Goal: Transaction & Acquisition: Purchase product/service

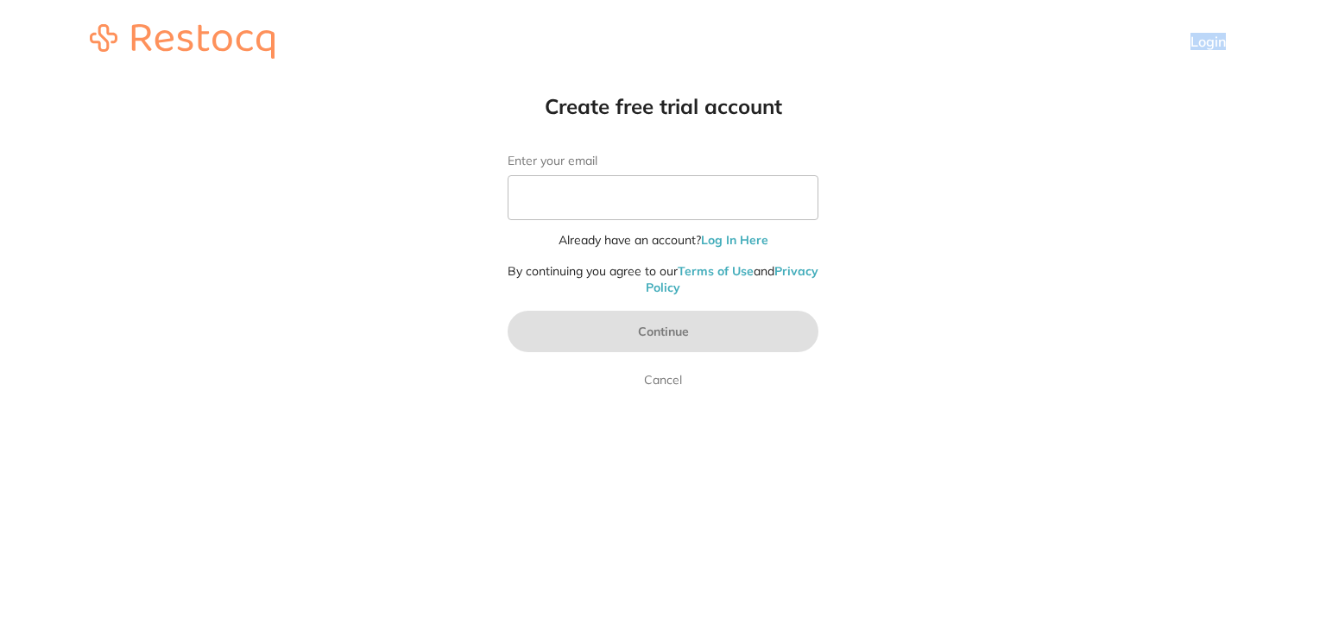
click at [1193, 59] on header "Login" at bounding box center [663, 41] width 1326 height 83
click at [1202, 48] on link "Login" at bounding box center [1208, 41] width 35 height 17
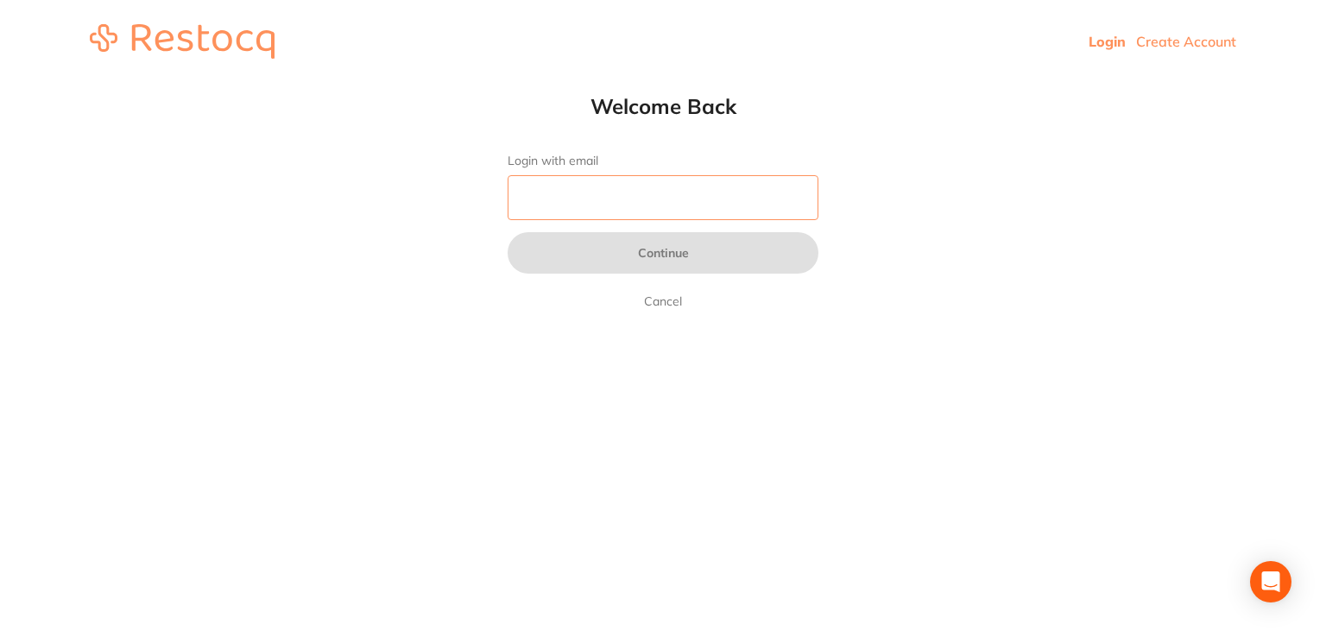
click at [723, 218] on input "Login with email" at bounding box center [663, 197] width 311 height 45
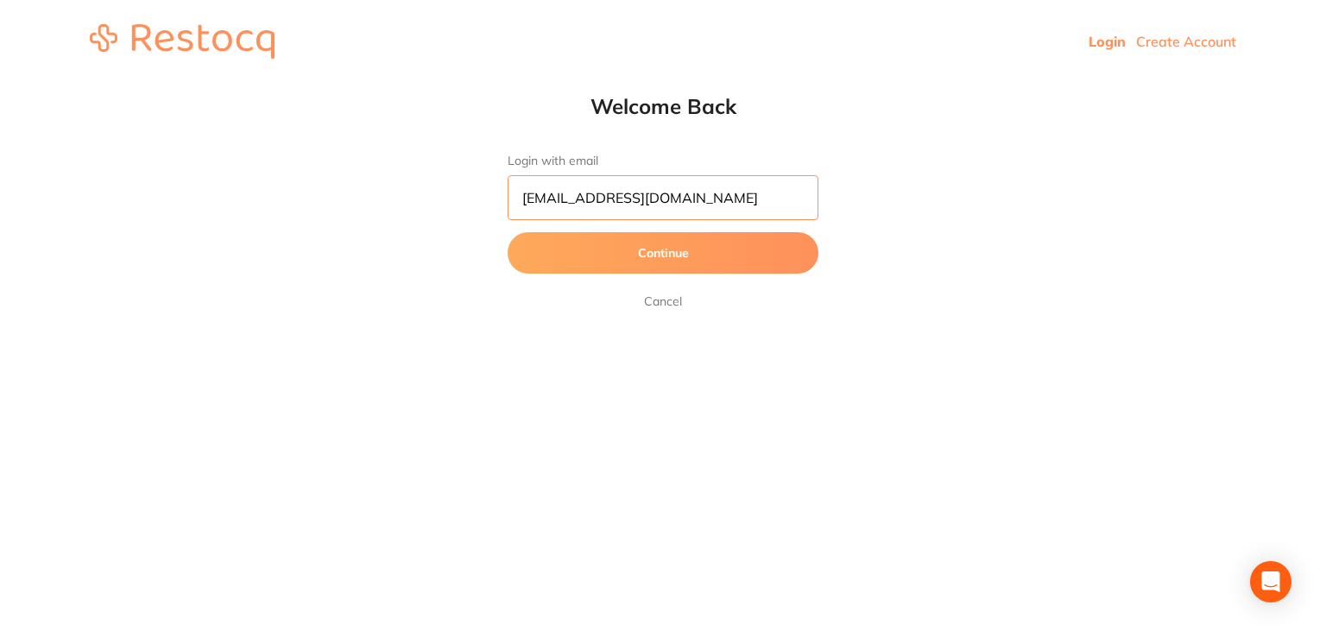
type input "[EMAIL_ADDRESS][DOMAIN_NAME]"
click at [716, 234] on button "Continue" at bounding box center [663, 252] width 311 height 41
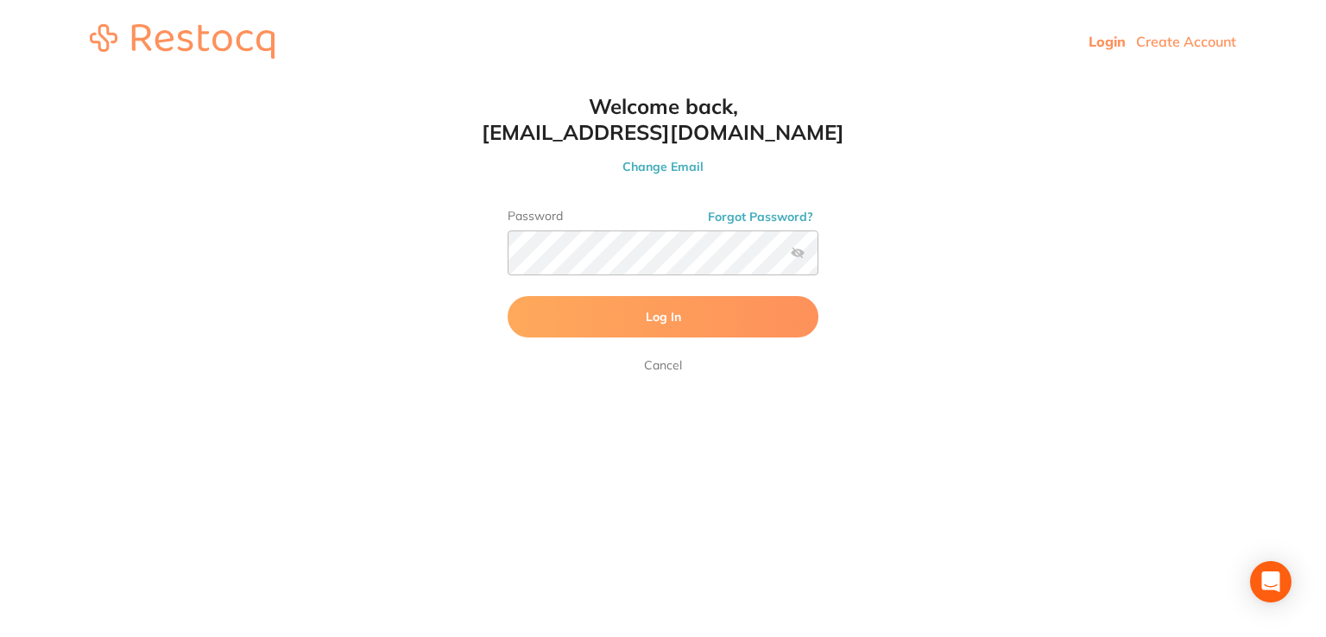
click at [798, 249] on label at bounding box center [798, 253] width 14 height 14
click at [818, 258] on input "checkbox" at bounding box center [818, 258] width 0 height 0
click at [651, 249] on div "Password Forgot Password?" at bounding box center [663, 249] width 311 height 80
click at [627, 336] on button "Log In" at bounding box center [663, 316] width 311 height 41
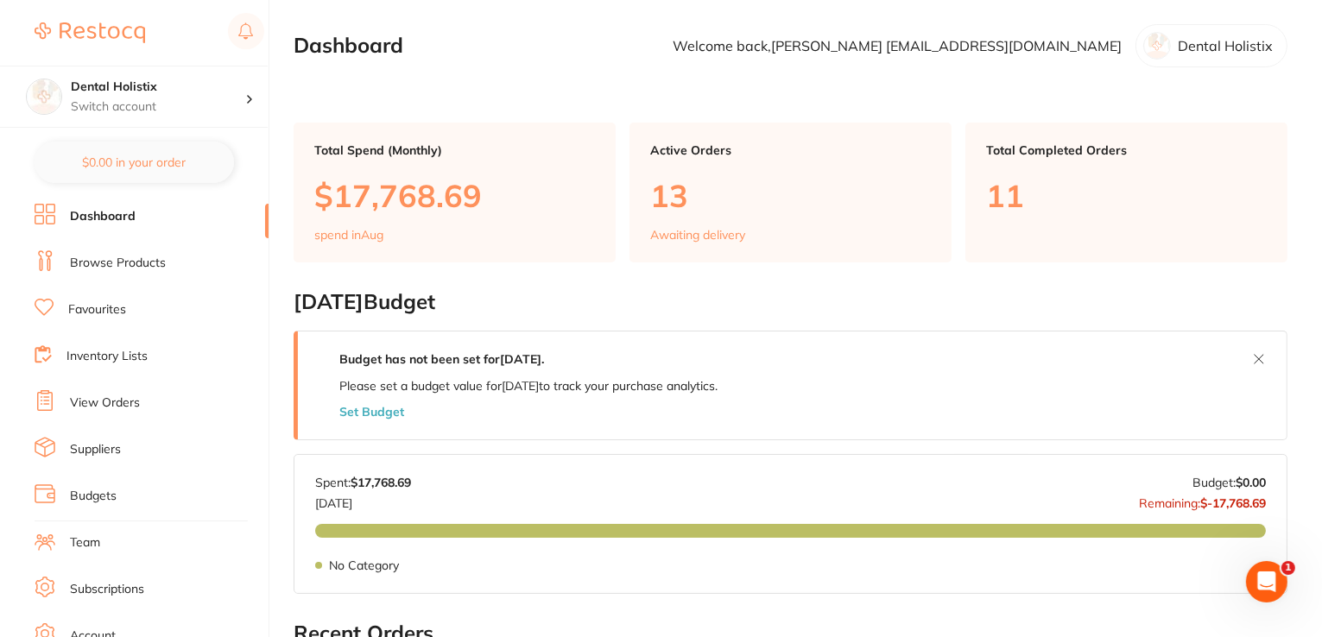
click at [121, 225] on li "Dashboard" at bounding box center [152, 217] width 234 height 26
drag, startPoint x: 1321, startPoint y: 103, endPoint x: 1319, endPoint y: 236, distance: 133.0
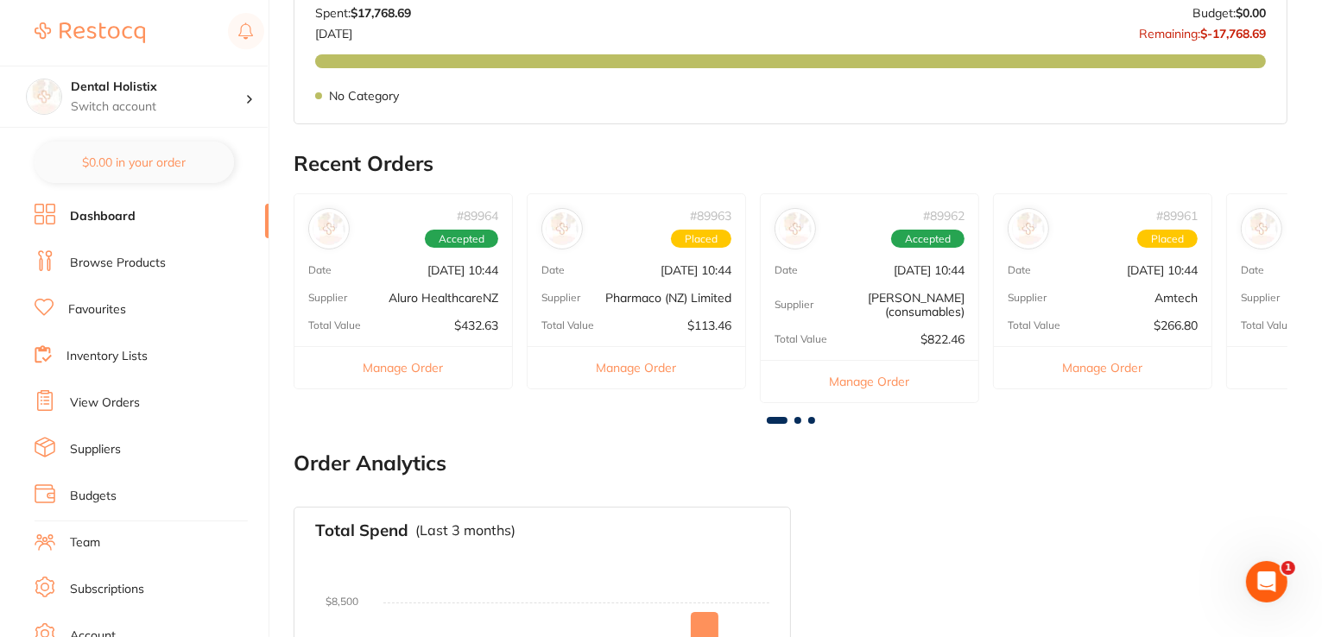
scroll to position [477, 0]
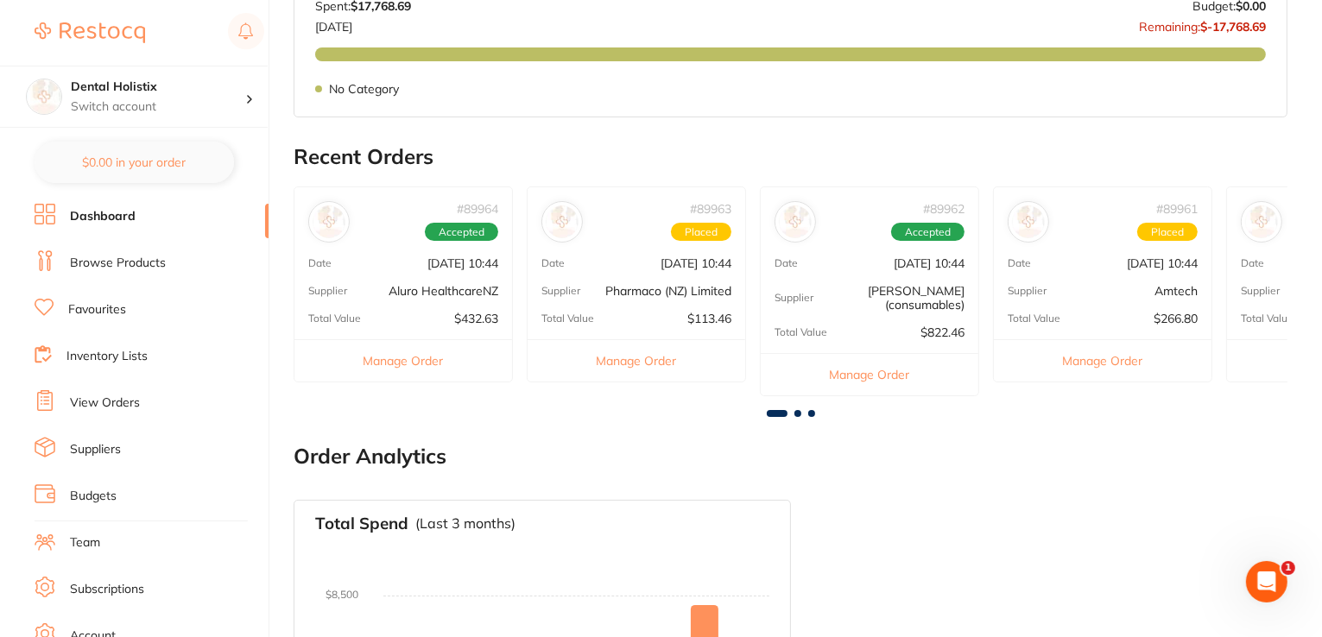
click at [123, 266] on link "Browse Products" at bounding box center [118, 263] width 96 height 17
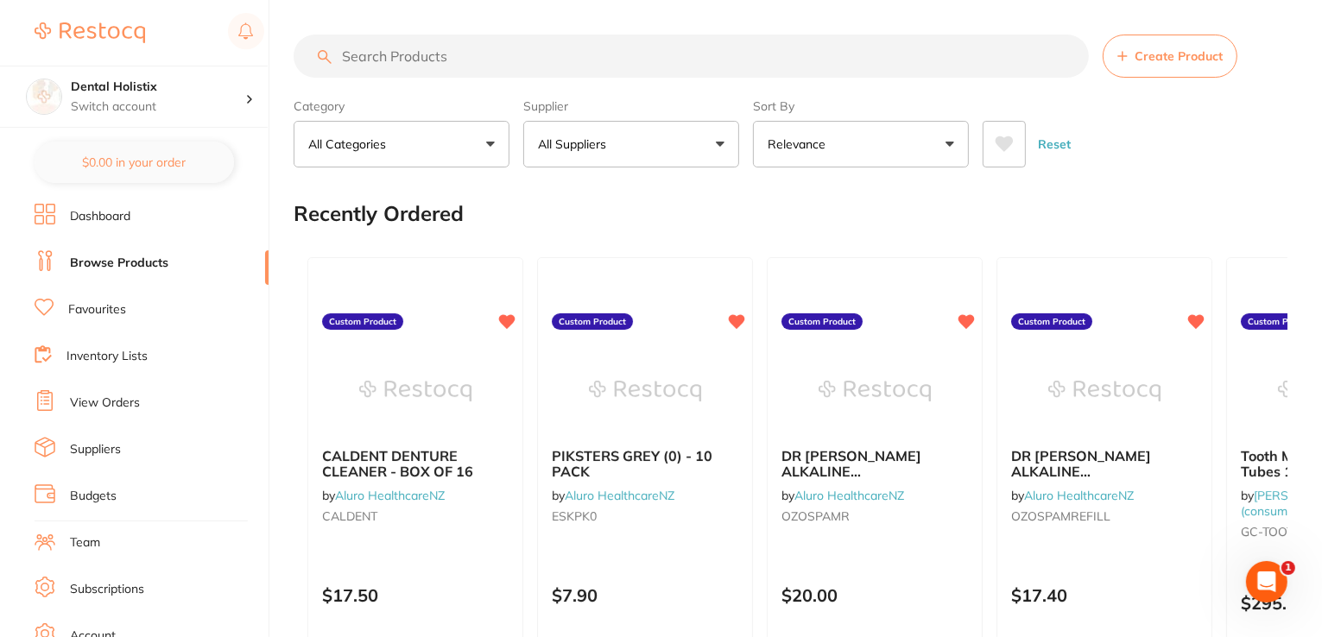
click at [400, 144] on button "All Categories" at bounding box center [402, 144] width 216 height 47
click at [482, 148] on button "All Categories" at bounding box center [402, 144] width 216 height 47
click at [656, 156] on button "All Suppliers" at bounding box center [631, 144] width 216 height 47
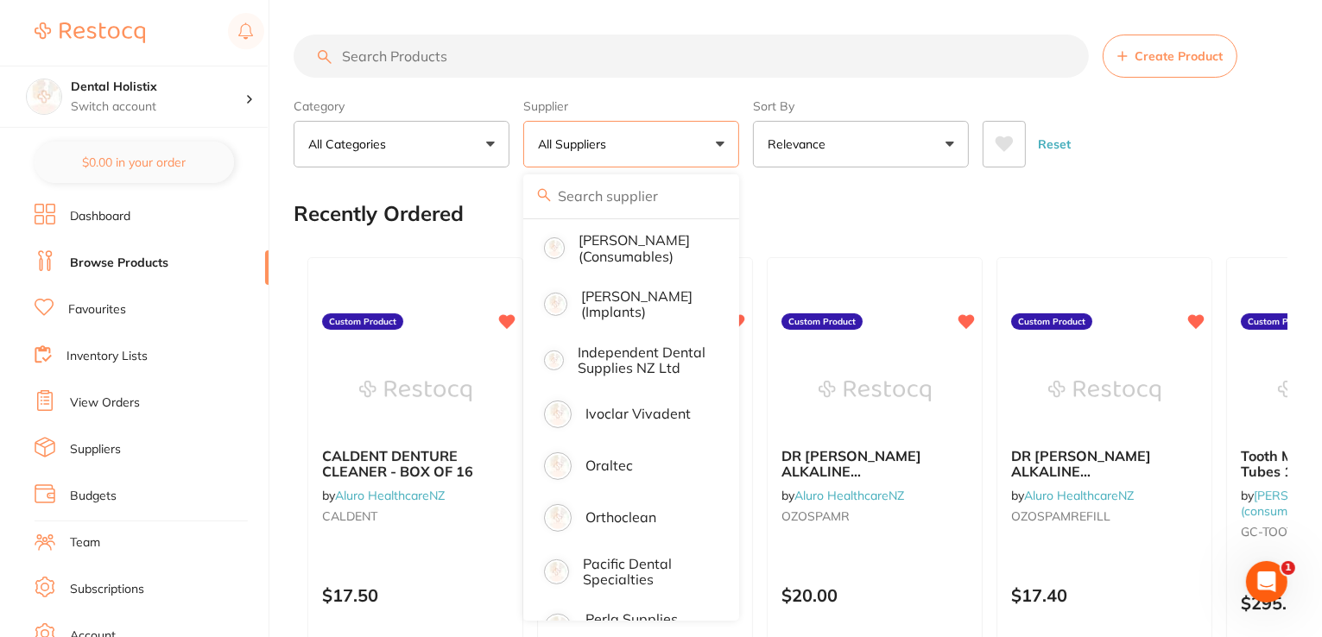
scroll to position [685, 0]
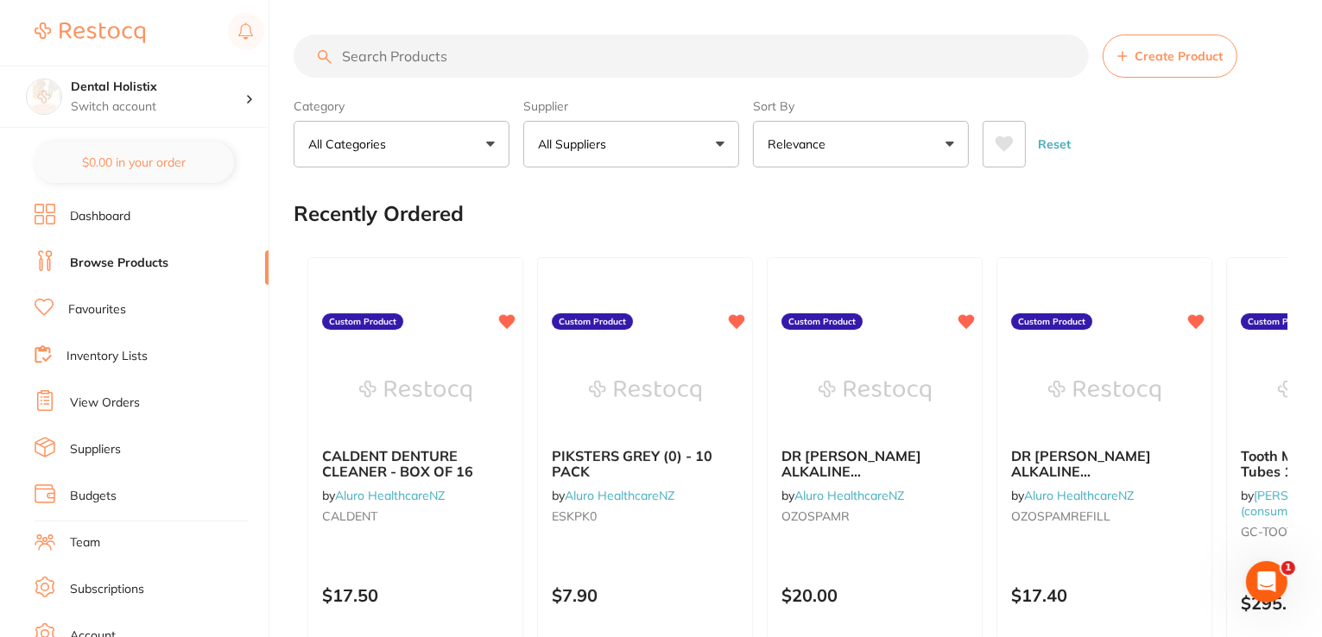
click at [589, 64] on input "search" at bounding box center [691, 56] width 795 height 43
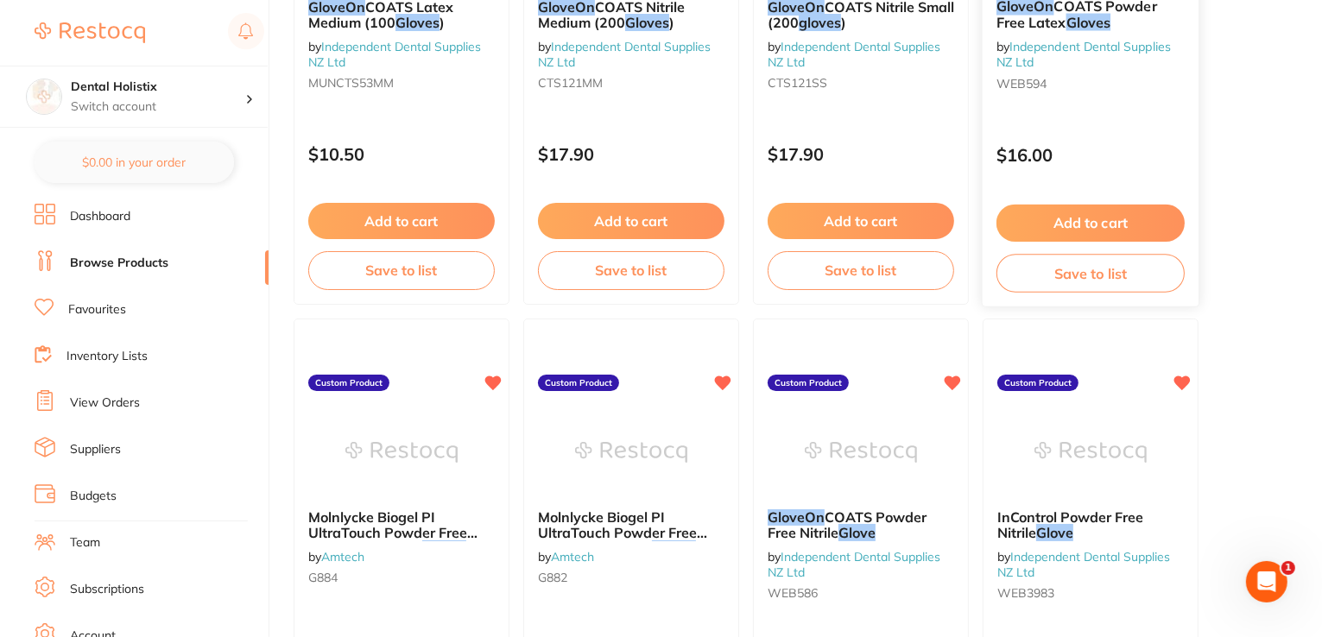
scroll to position [702, 0]
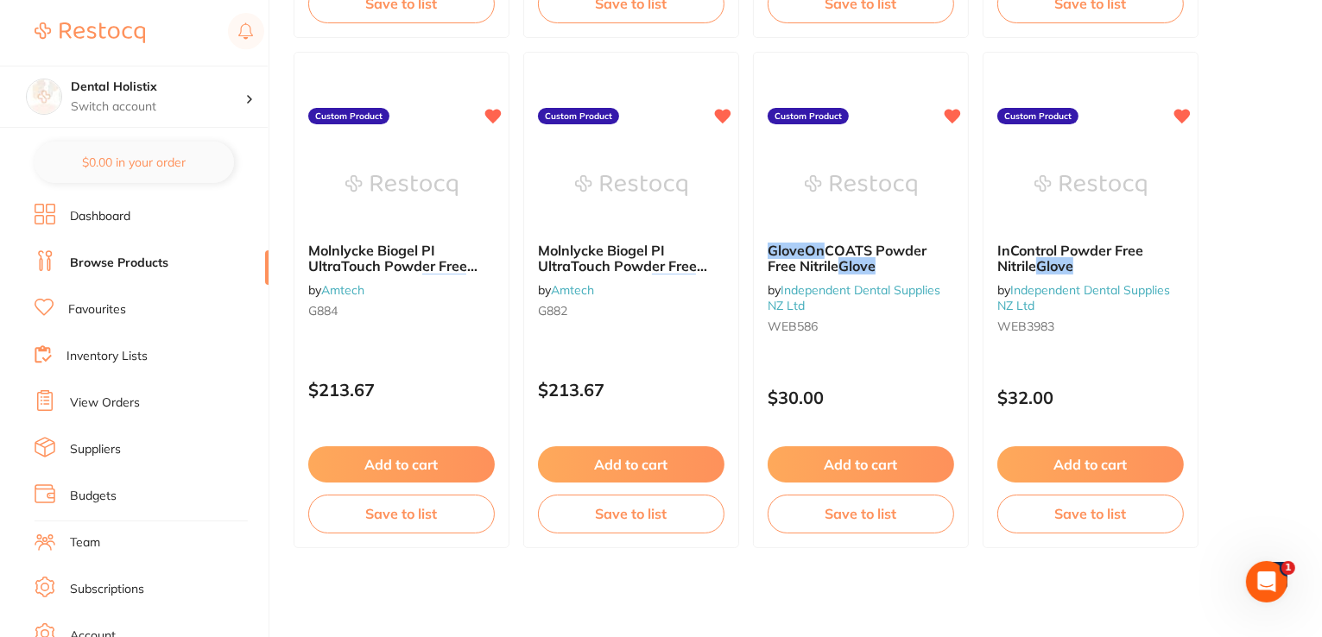
click at [1227, 277] on ul "GloveOn COATS Latex Medium (100 Gloves ) by Independent Dental Supplies NZ Ltd …" at bounding box center [791, 45] width 994 height 1007
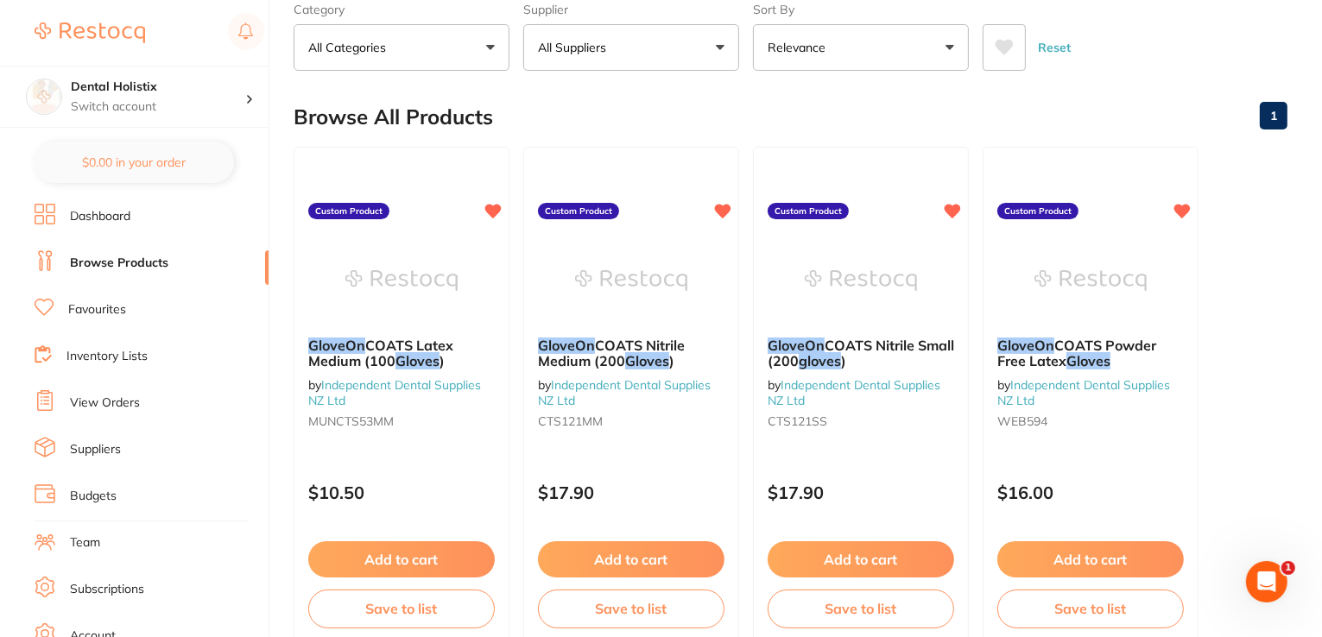
scroll to position [0, 0]
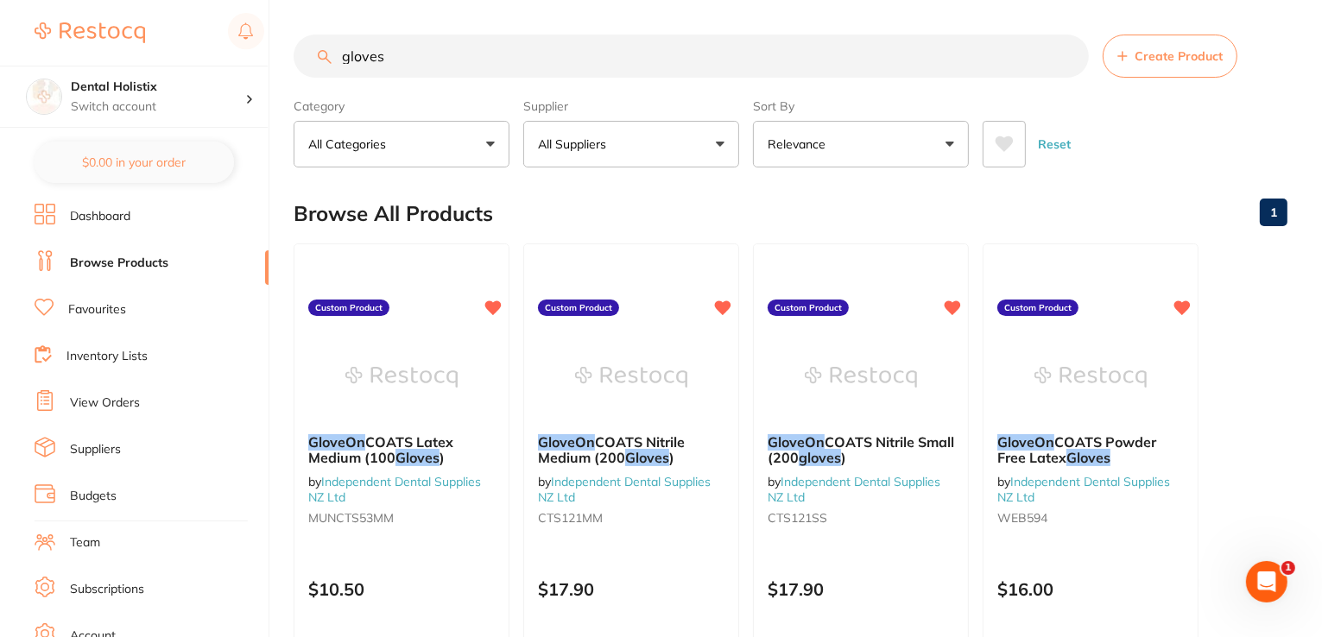
click at [885, 58] on input "gloves" at bounding box center [691, 56] width 795 height 43
type input "g"
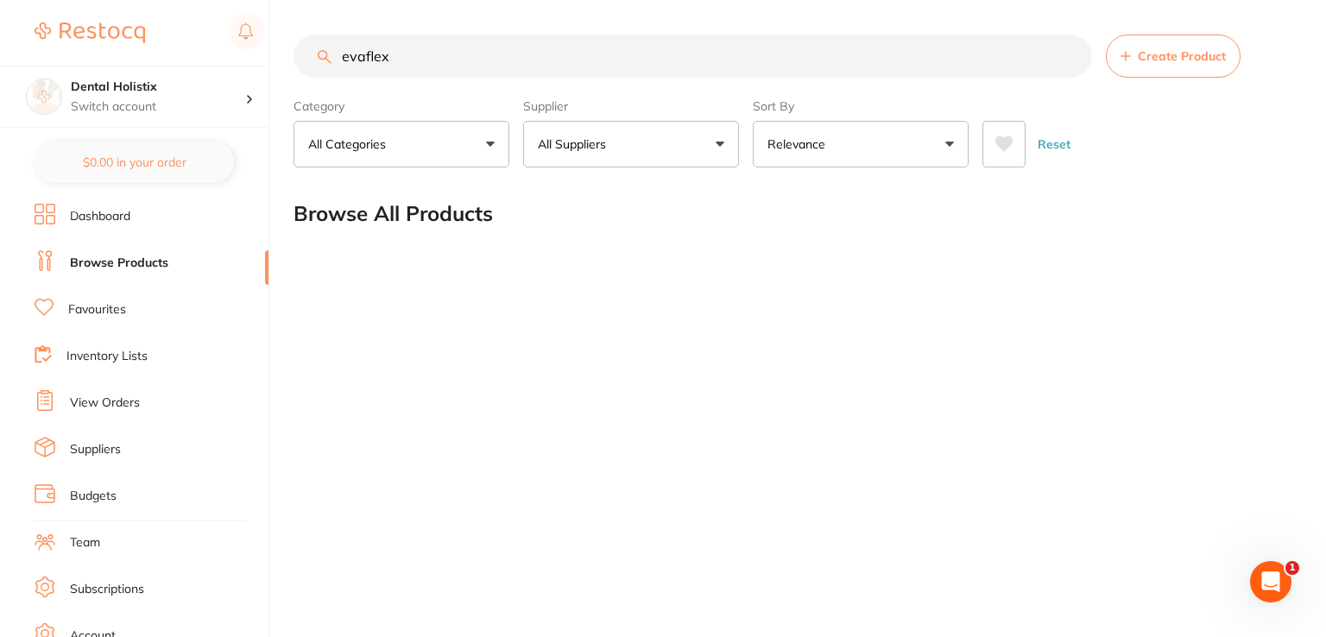
click at [352, 60] on input "evaflex" at bounding box center [693, 56] width 799 height 43
type input "exaflex"
drag, startPoint x: 401, startPoint y: 61, endPoint x: 262, endPoint y: 66, distance: 138.2
click at [262, 66] on div "$0.00 Dental Holistix Switch account Dental Holistix $0.00 in your order Dashbo…" at bounding box center [663, 318] width 1326 height 637
type input "\piksters"
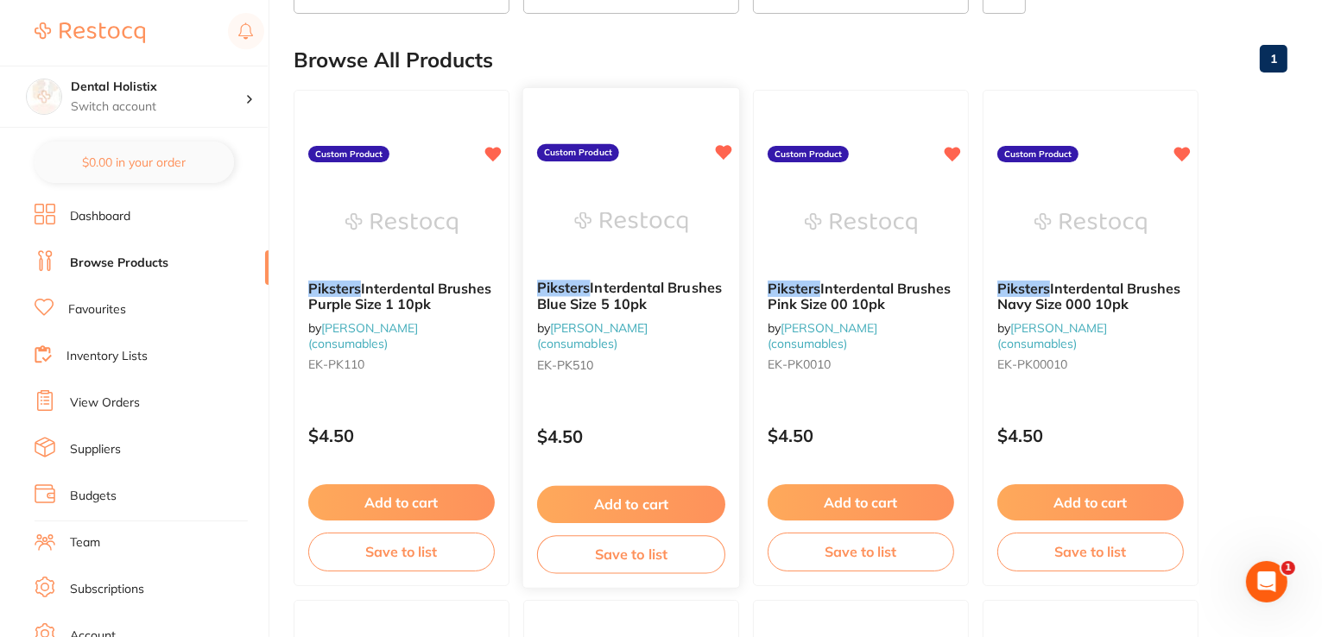
click at [658, 502] on button "Add to cart" at bounding box center [631, 504] width 188 height 37
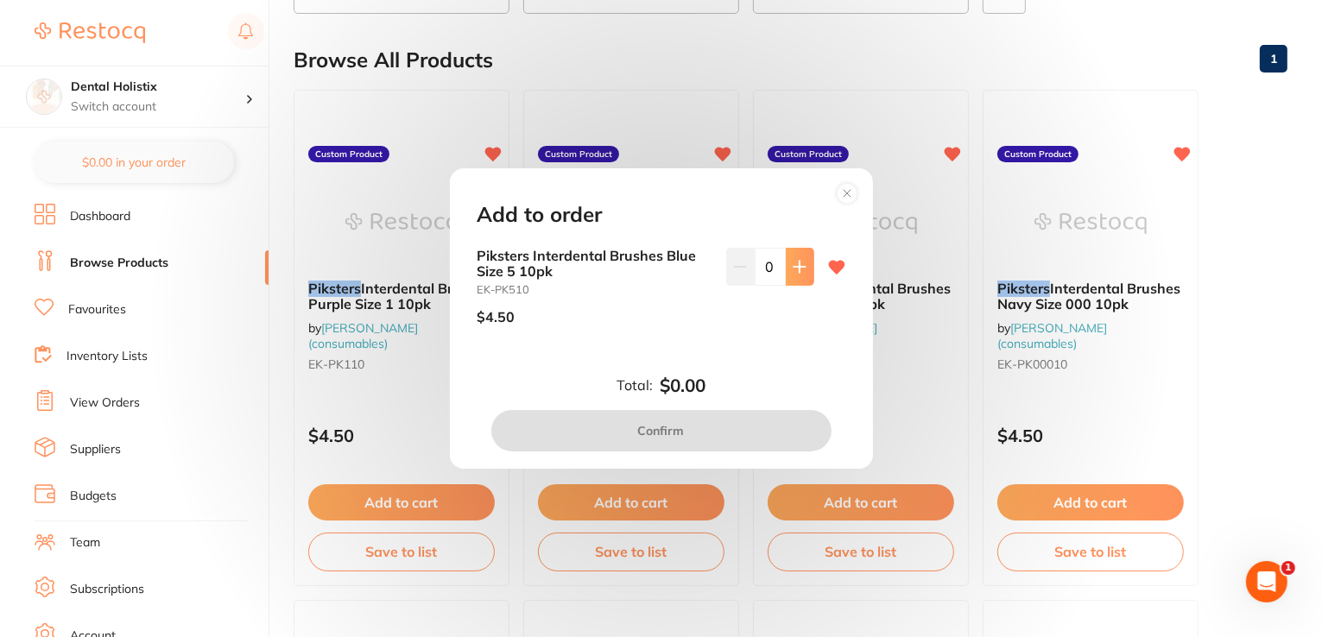
click at [787, 256] on button at bounding box center [800, 267] width 28 height 38
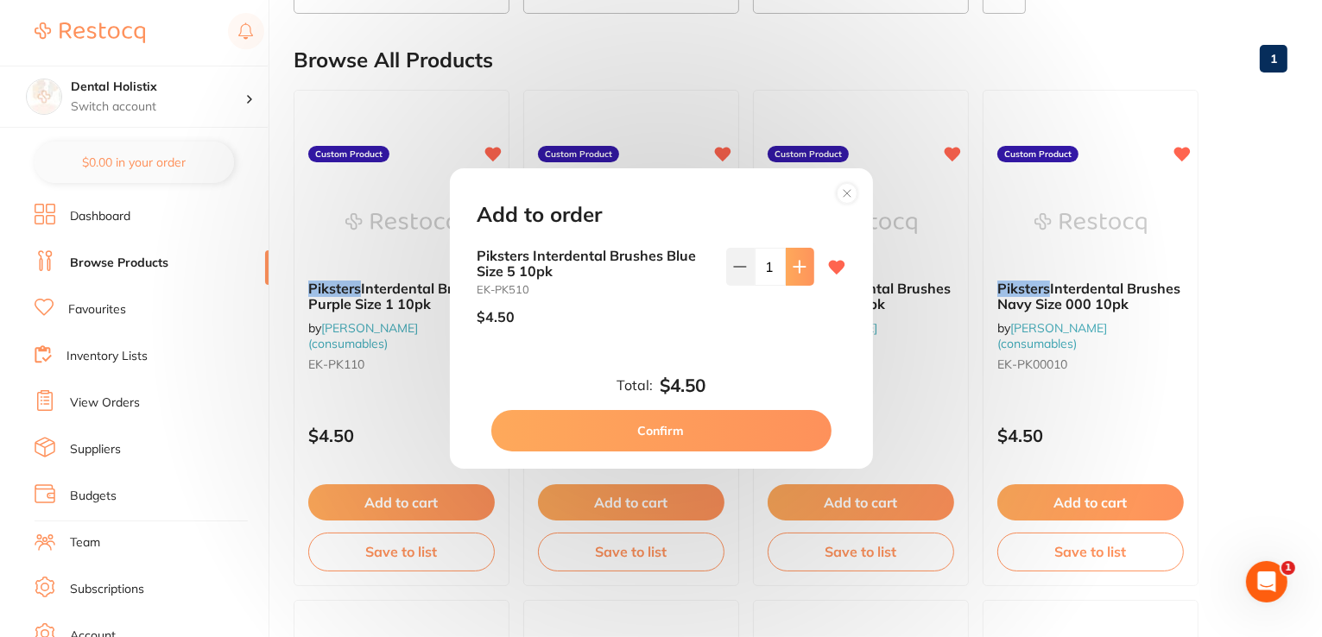
click at [787, 256] on button at bounding box center [800, 267] width 28 height 38
type input "3"
click at [659, 418] on button "Confirm" at bounding box center [661, 430] width 340 height 41
checkbox input "false"
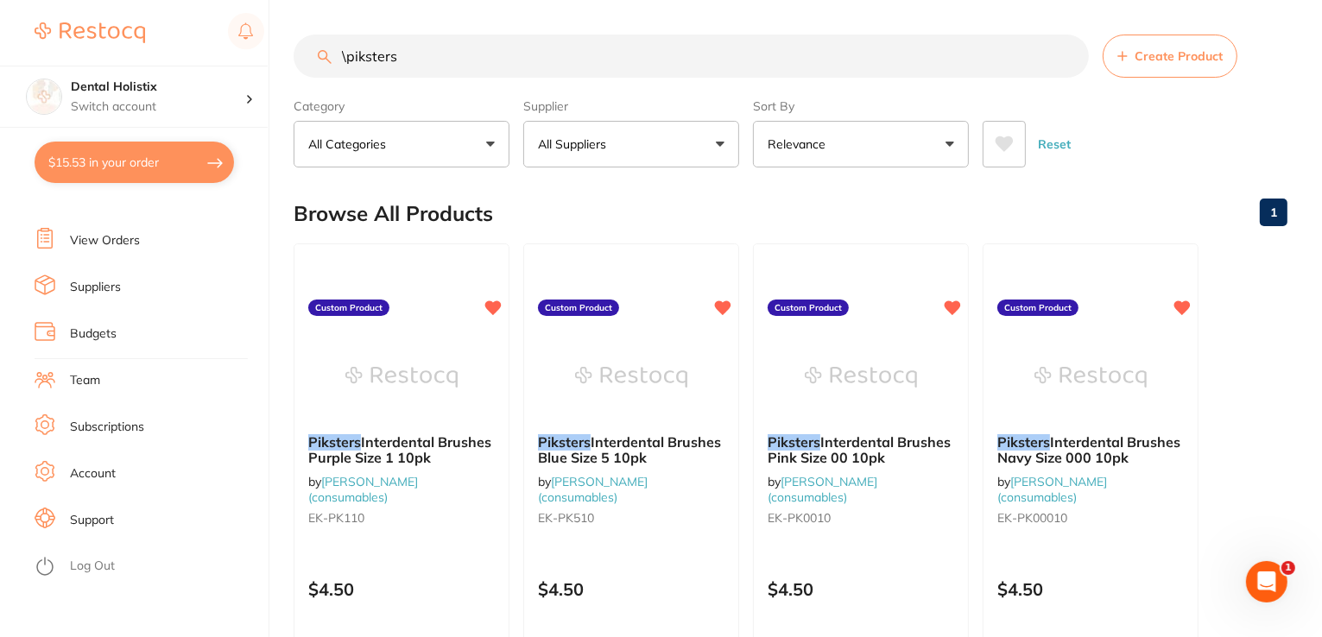
drag, startPoint x: 466, startPoint y: 30, endPoint x: 336, endPoint y: 49, distance: 131.7
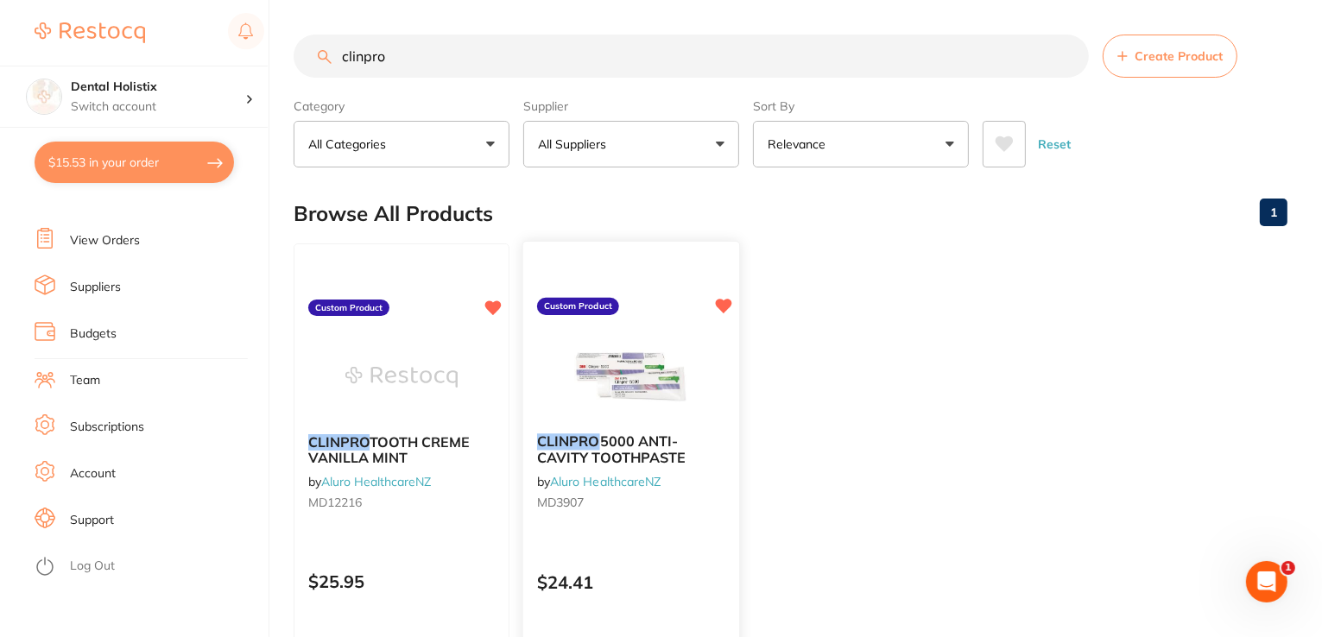
click at [628, 375] on img at bounding box center [630, 375] width 113 height 87
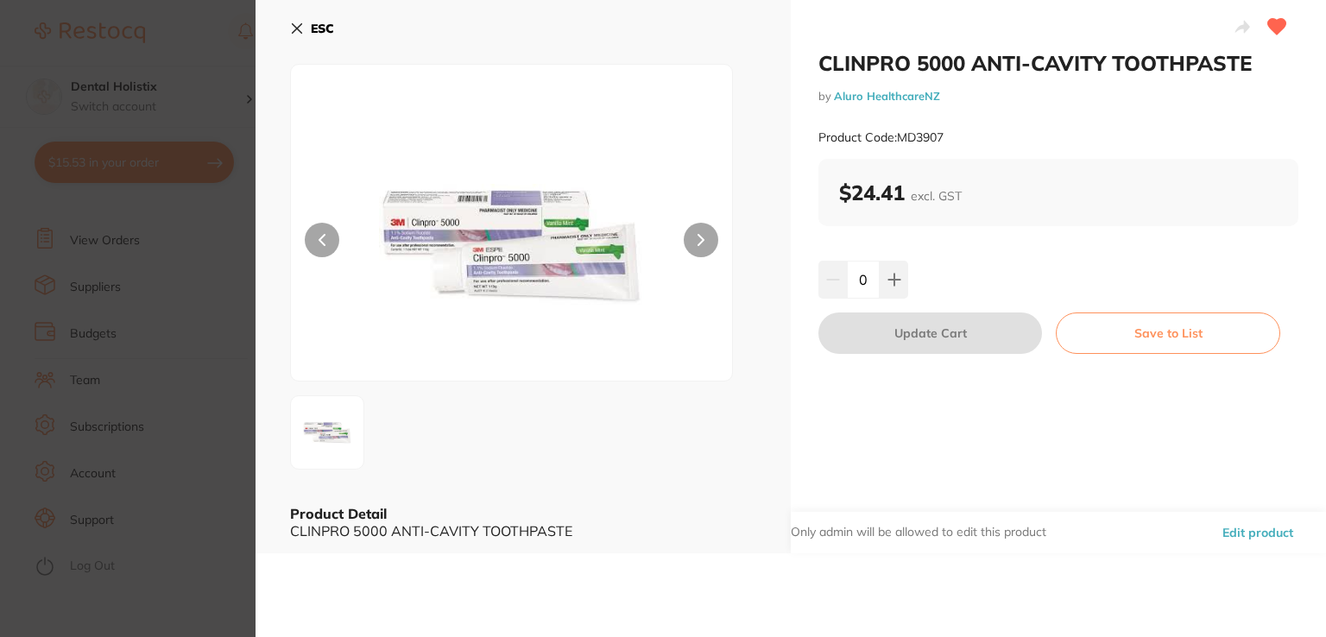
click at [954, 146] on div "Product Code: MD3907" at bounding box center [1058, 138] width 480 height 42
drag, startPoint x: 954, startPoint y: 140, endPoint x: 792, endPoint y: 132, distance: 162.5
click at [792, 132] on div "CLINPRO 5000 ANTI-CAVITY TOOTHPASTE by Aluro HealthcareNZ Product Code: MD3907 …" at bounding box center [1058, 276] width 535 height 553
click at [986, 140] on div "Product Code: MD3907" at bounding box center [1058, 138] width 480 height 42
click at [304, 32] on button "ESC" at bounding box center [312, 28] width 44 height 29
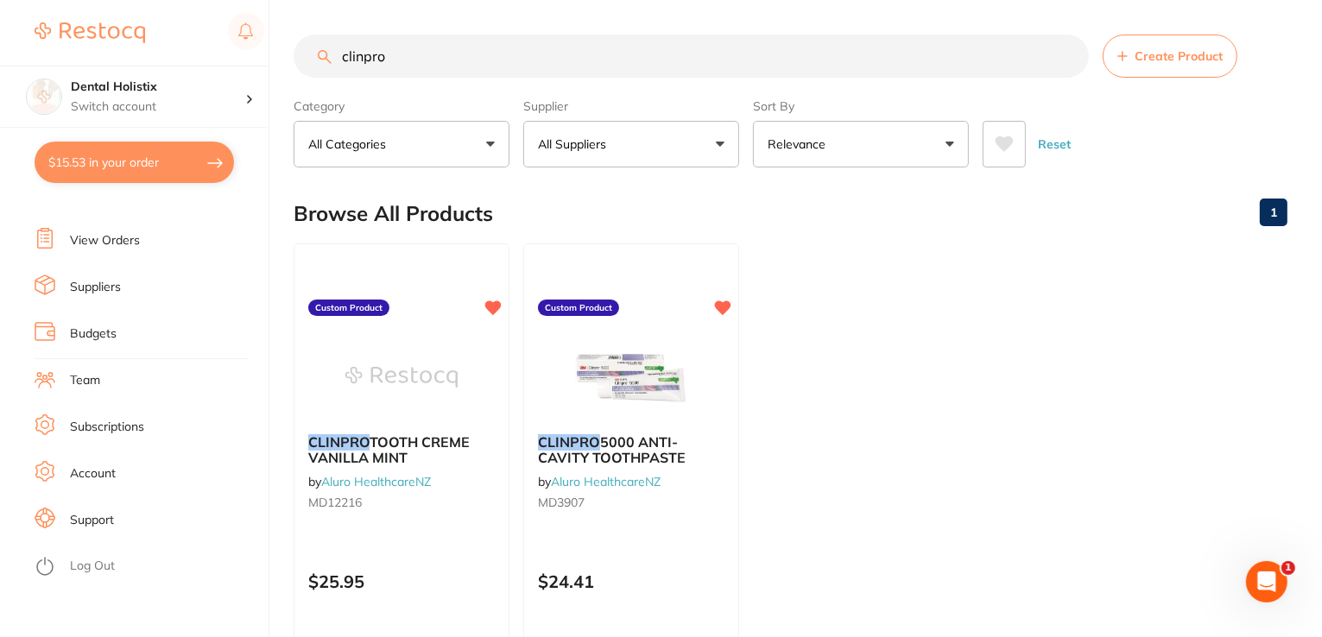
click at [734, 56] on input "clinpro" at bounding box center [691, 56] width 795 height 43
type input "c"
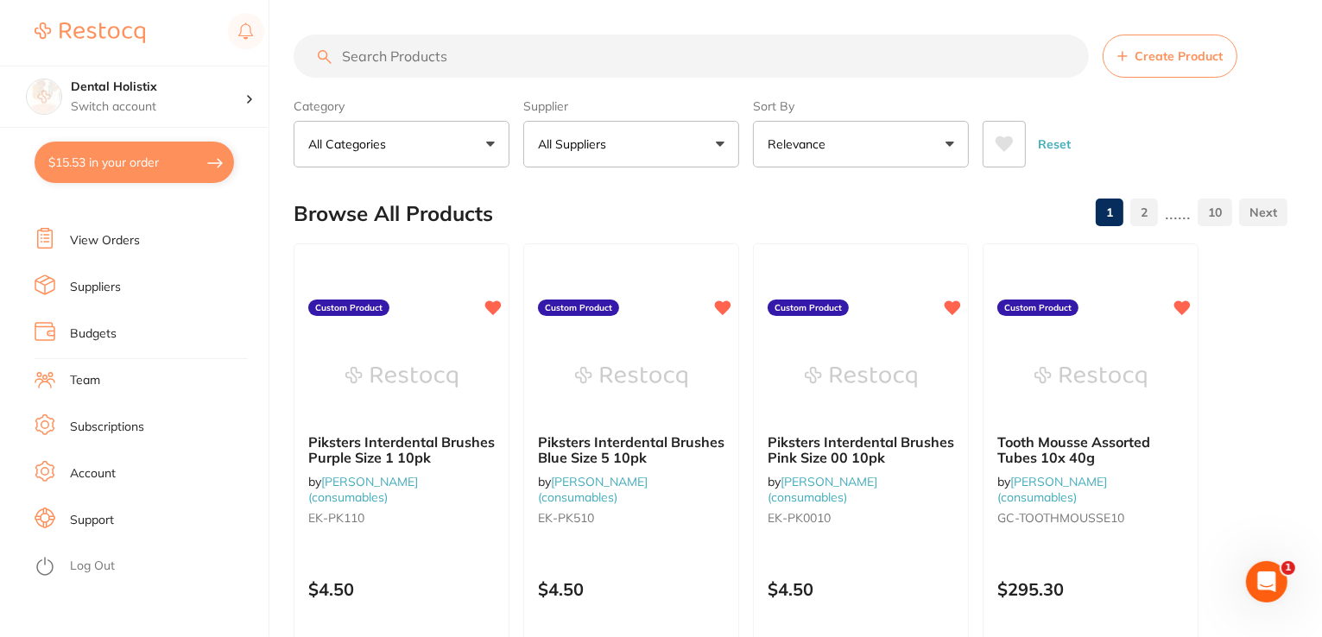
click at [489, 60] on input "search" at bounding box center [691, 56] width 795 height 43
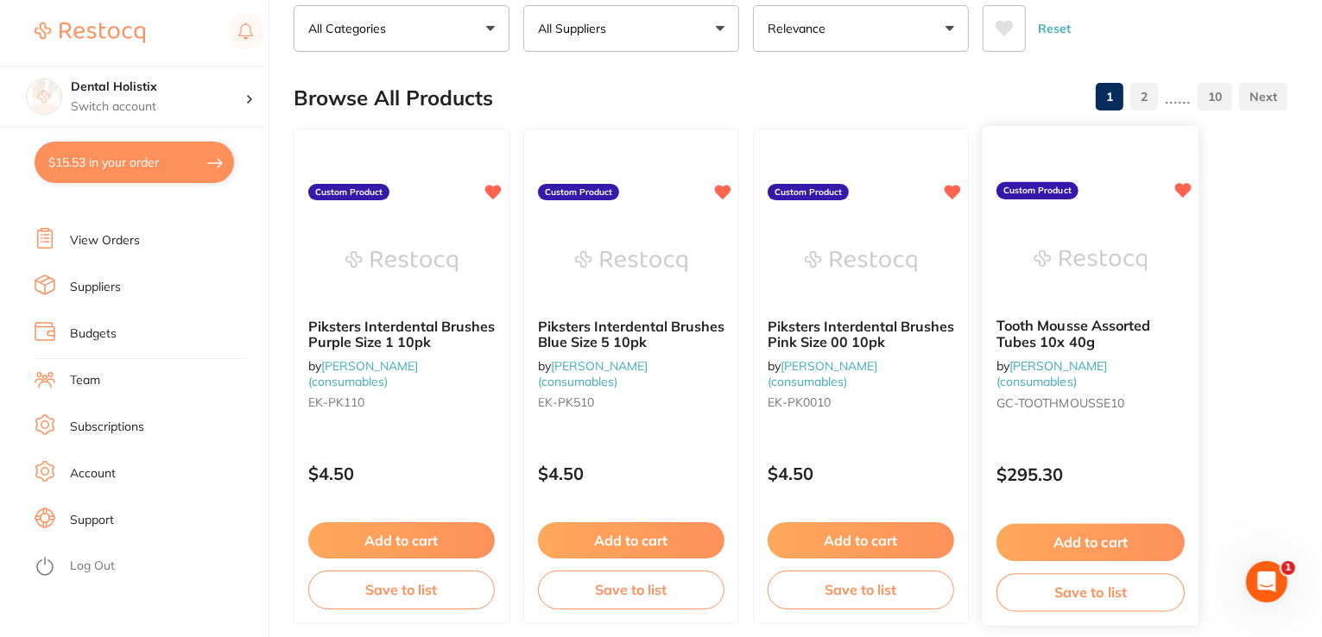
scroll to position [135, 0]
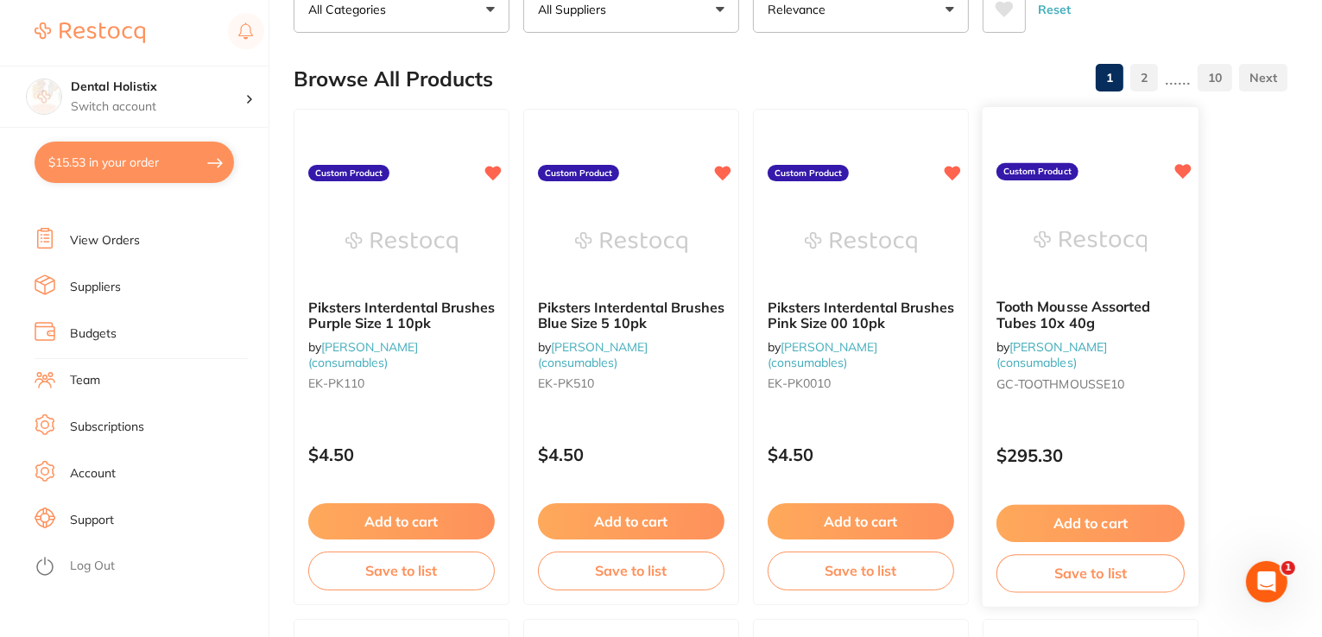
click at [1105, 534] on button "Add to cart" at bounding box center [1090, 523] width 188 height 37
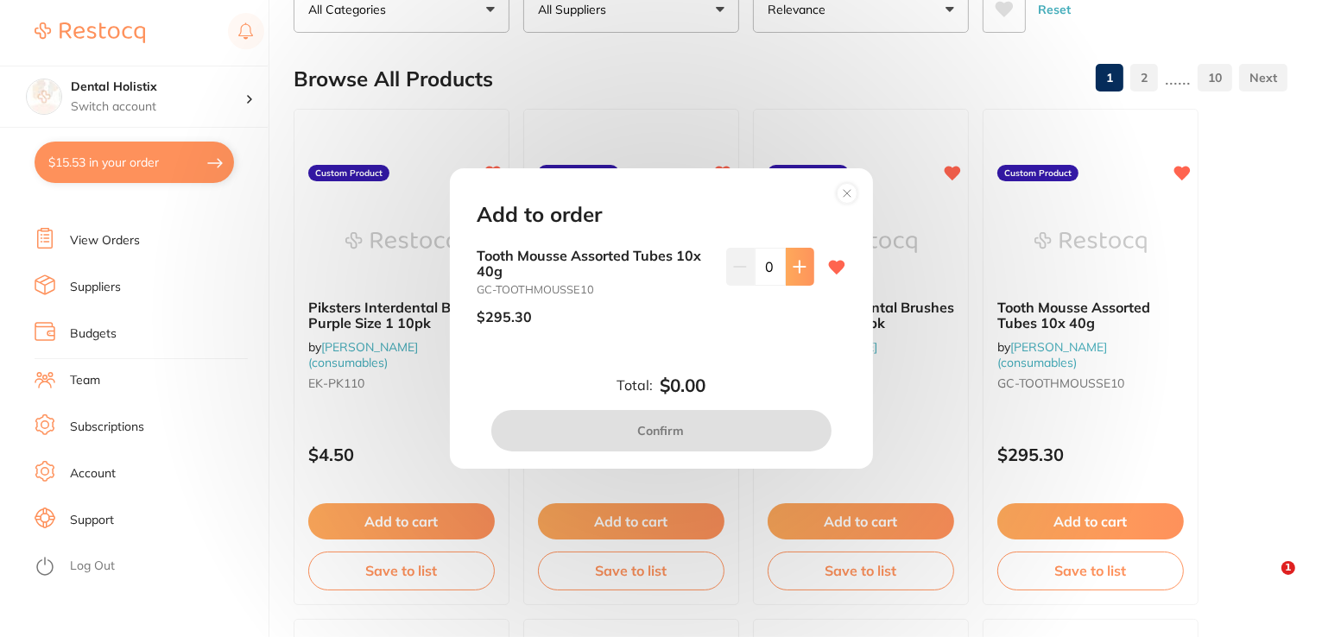
click at [801, 256] on button at bounding box center [800, 267] width 28 height 38
type input "1"
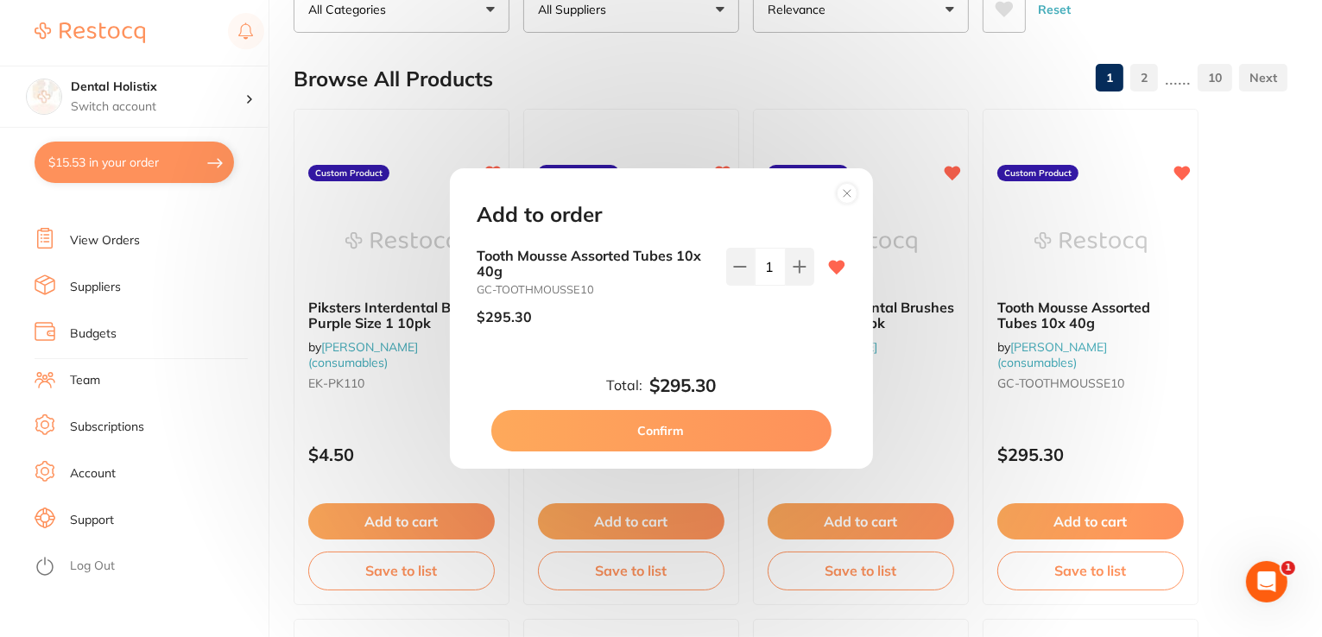
click at [765, 362] on div "Tooth Mousse Assorted Tubes 10x 40g GC-[GEOGRAPHIC_DATA] $295.30 1" at bounding box center [661, 307] width 409 height 119
click at [738, 423] on button "Confirm" at bounding box center [661, 430] width 340 height 41
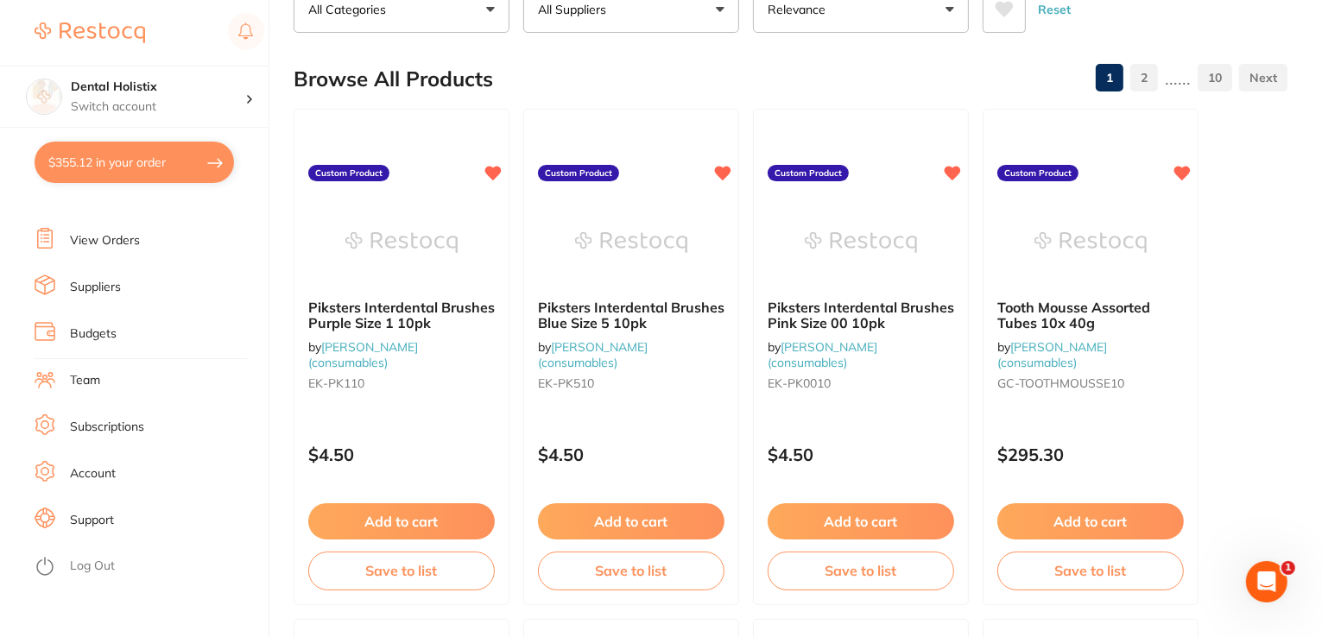
click at [129, 160] on button "$355.12 in your order" at bounding box center [134, 162] width 199 height 41
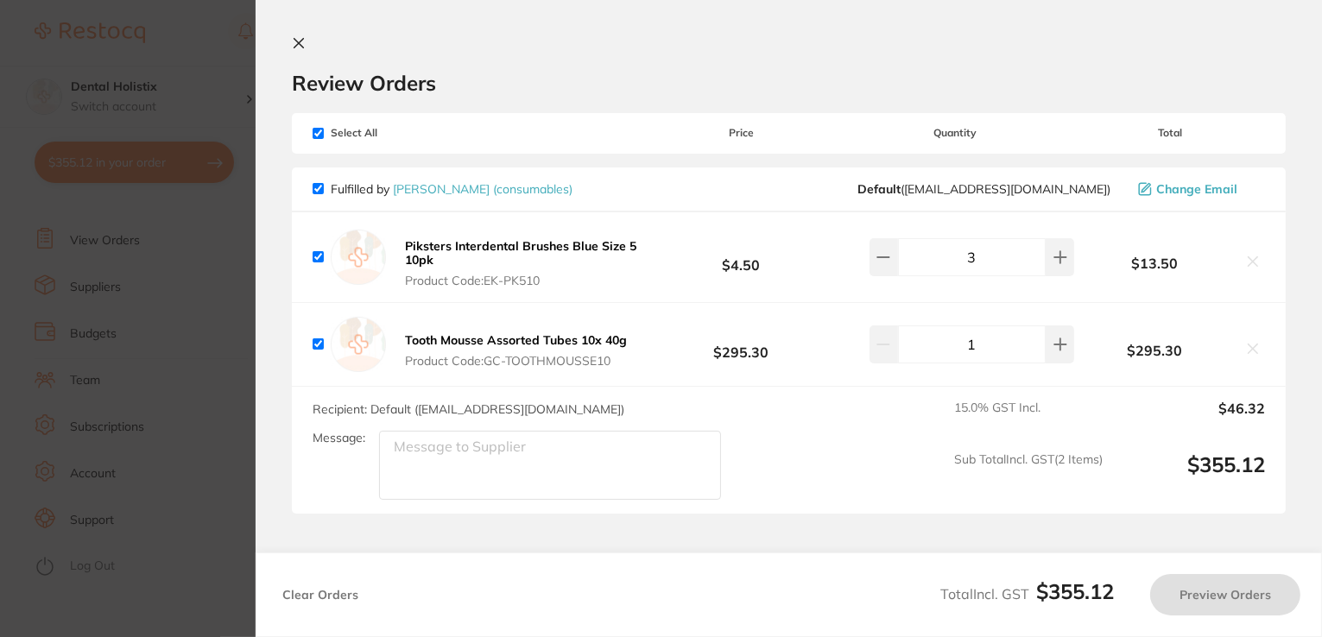
checkbox input "true"
click at [553, 473] on textarea "Message:" at bounding box center [550, 465] width 342 height 69
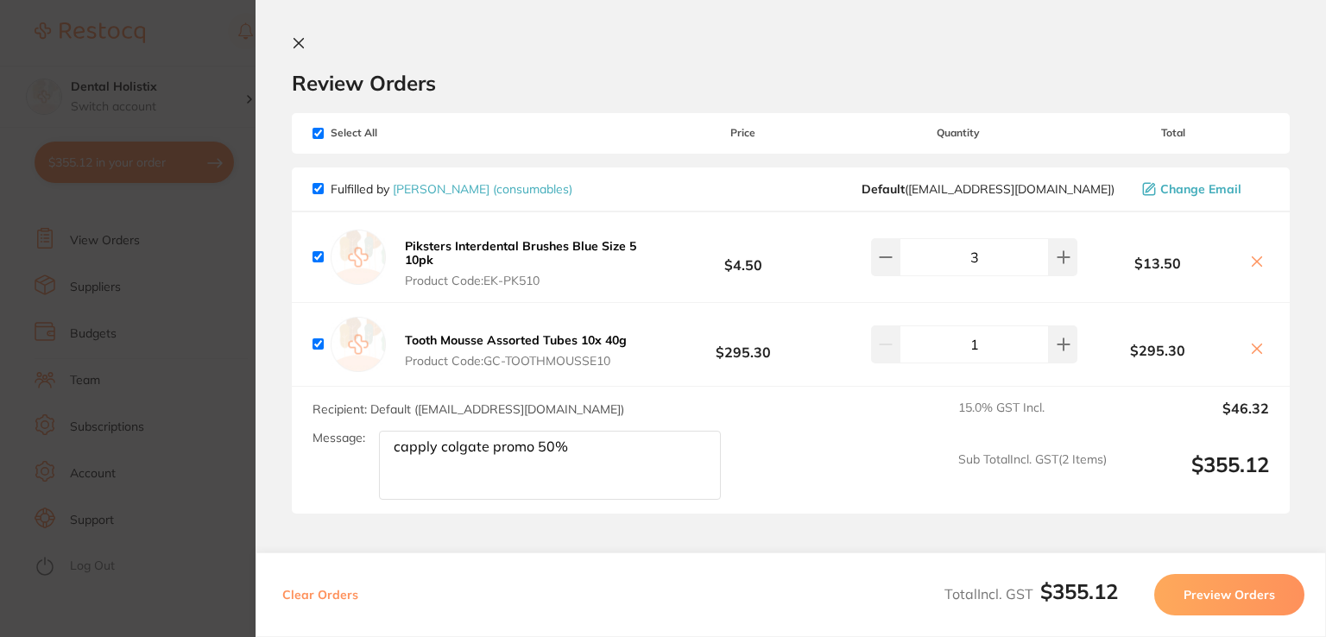
type textarea "capply colgate promo 50%"
click at [1195, 604] on button "Preview Orders" at bounding box center [1229, 594] width 150 height 41
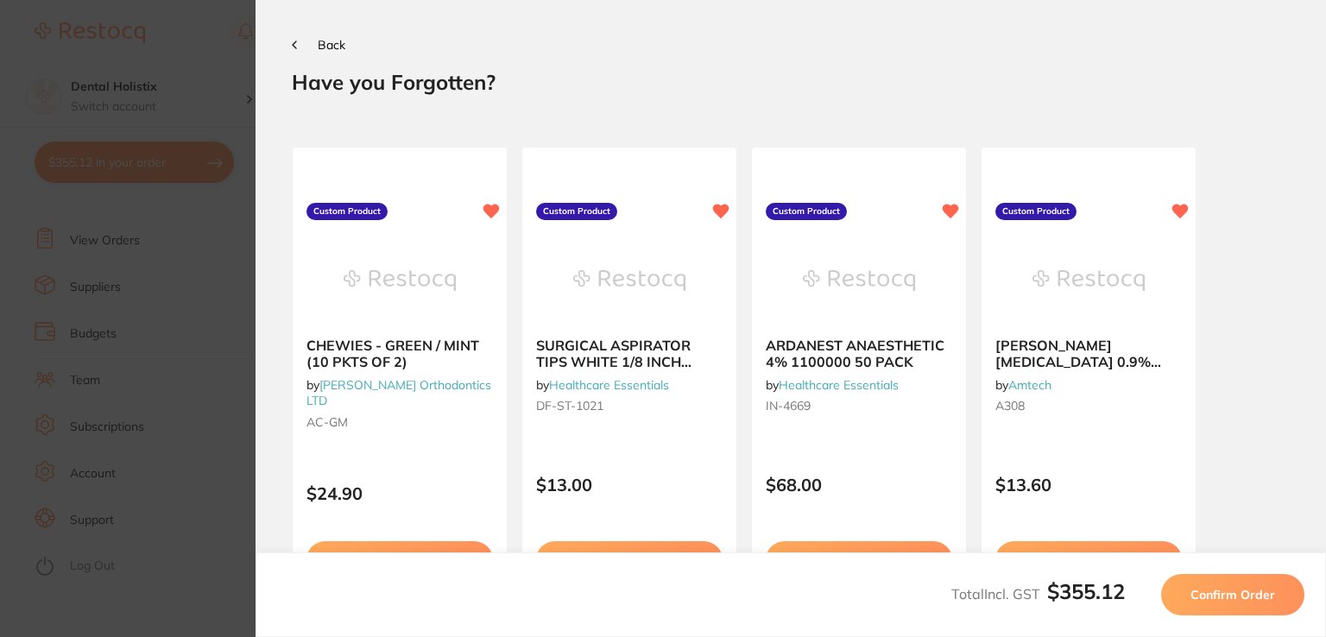
click at [325, 42] on span "Back" at bounding box center [332, 45] width 28 height 16
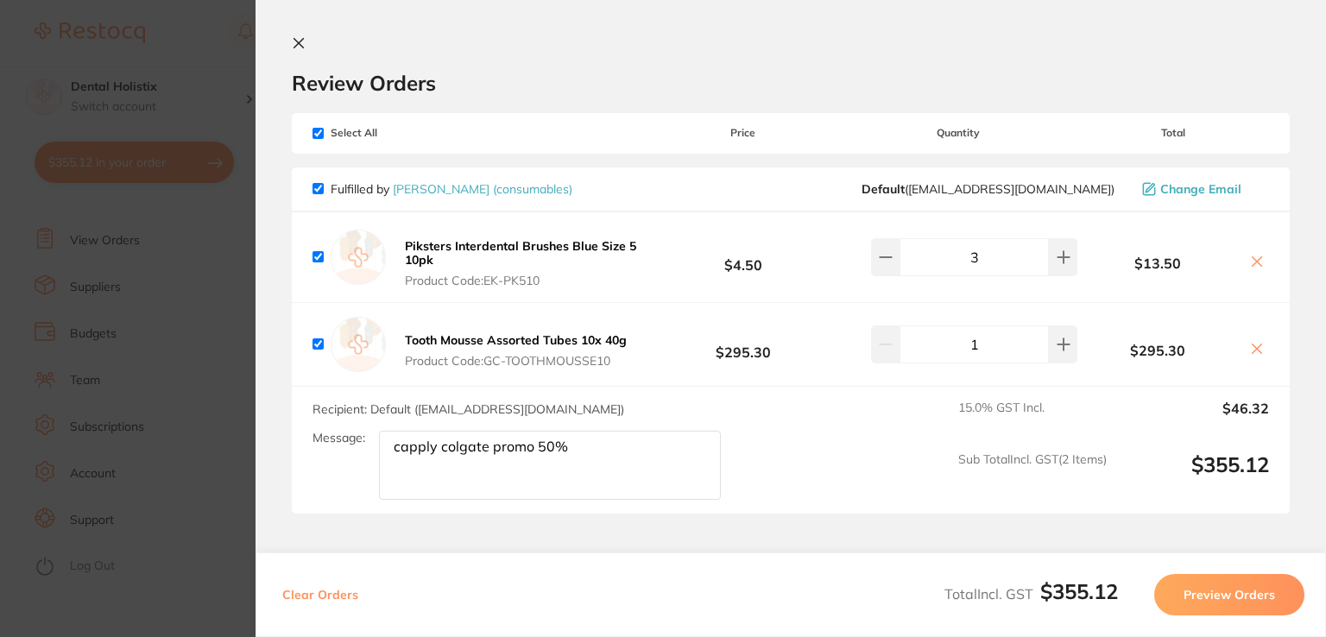
click at [300, 42] on icon at bounding box center [299, 43] width 14 height 14
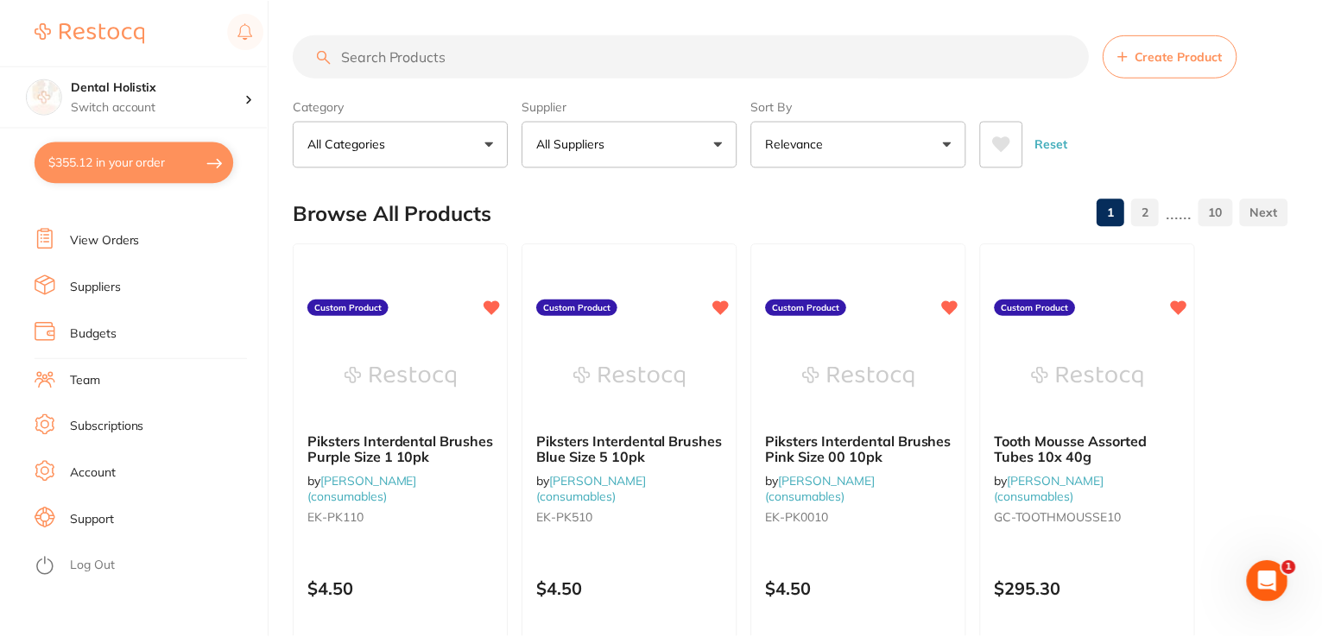
scroll to position [135, 0]
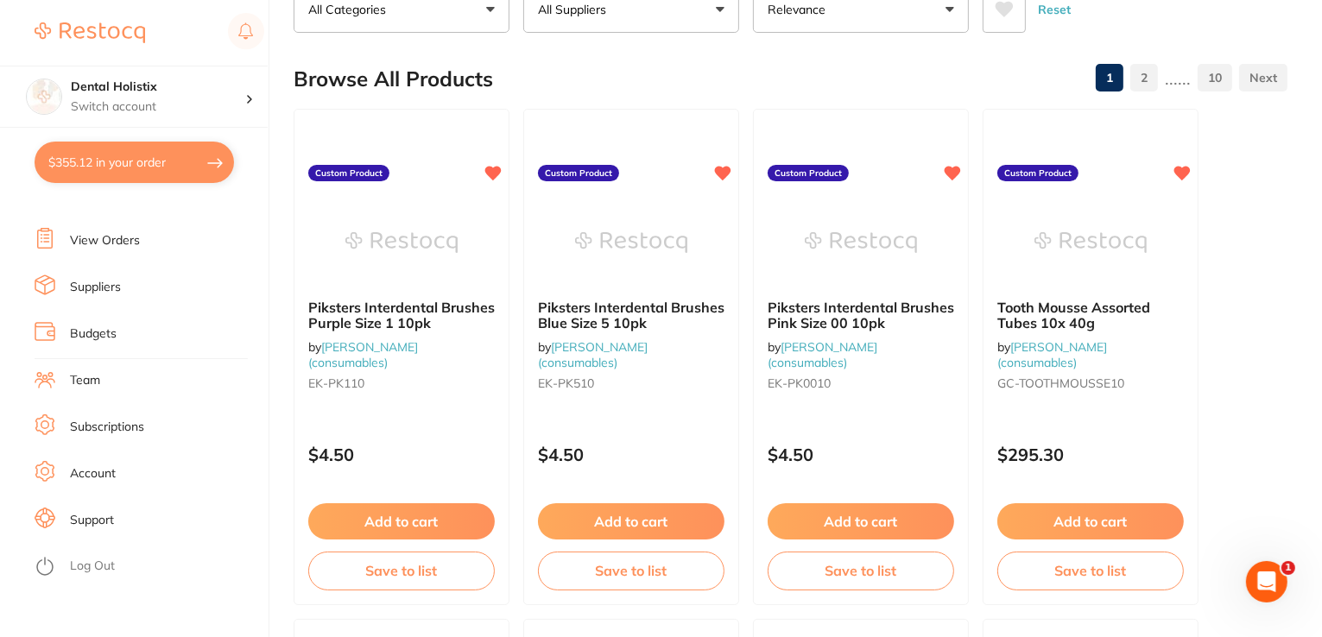
click at [94, 188] on section "Dental Holistix Switch account Dental Holistix $355.12 in your order Dashboard …" at bounding box center [134, 318] width 269 height 637
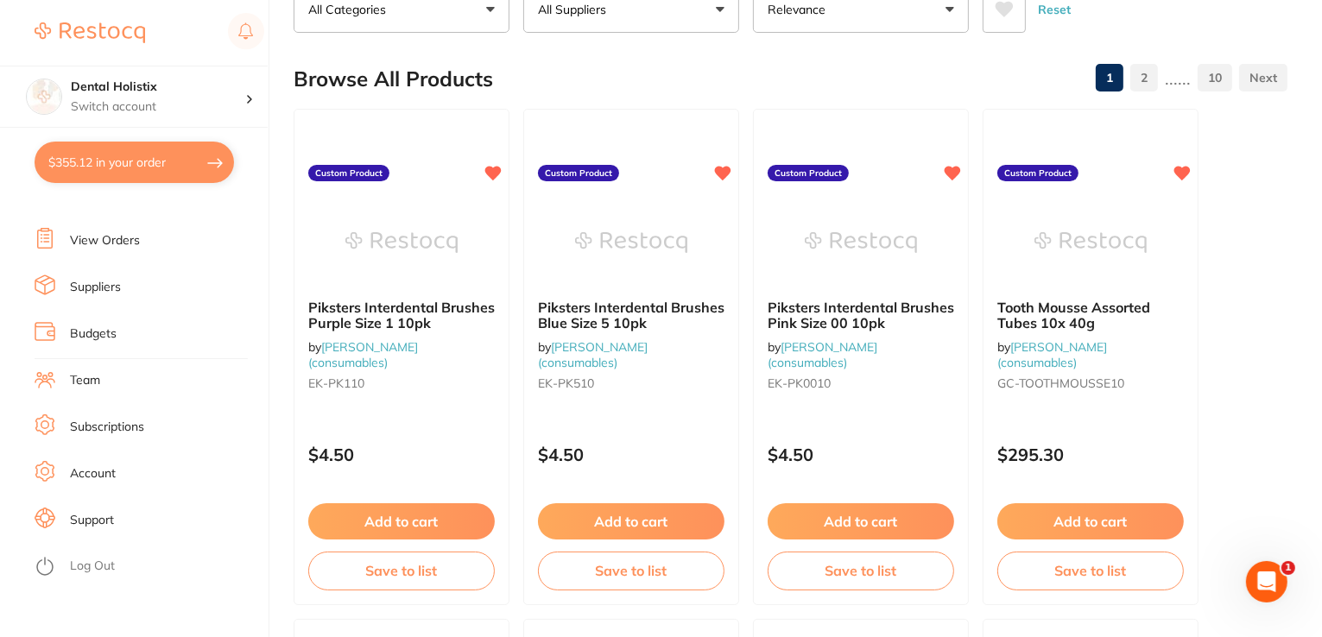
click at [100, 179] on button "$355.12 in your order" at bounding box center [134, 162] width 199 height 41
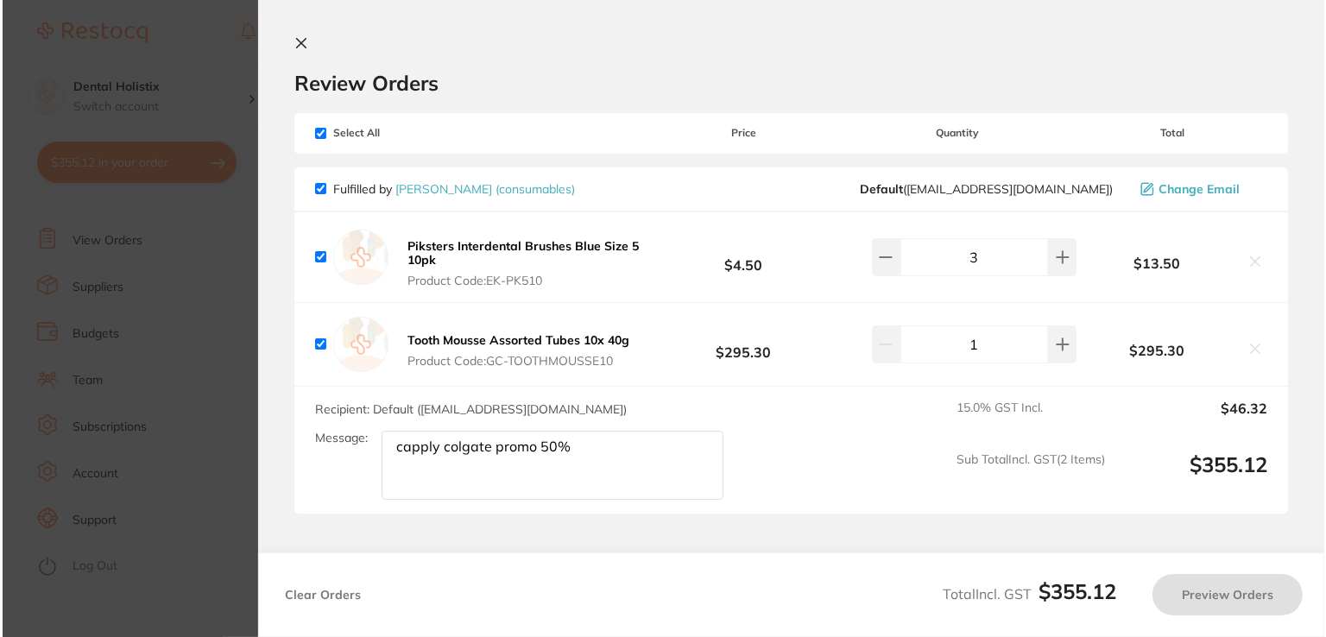
scroll to position [0, 0]
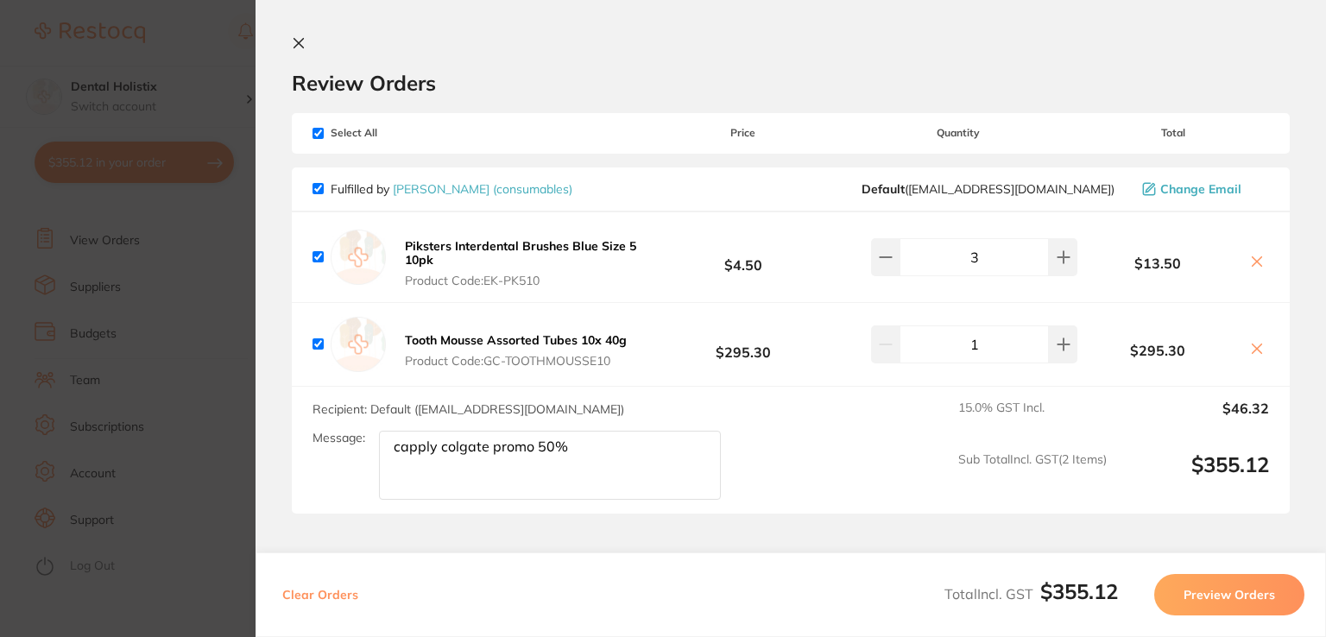
click at [769, 167] on div "Fulfilled by [PERSON_NAME] (consumables) Default ( [EMAIL_ADDRESS][DOMAIN_NAME]…" at bounding box center [791, 189] width 998 height 45
click at [1254, 268] on button at bounding box center [1257, 263] width 24 height 18
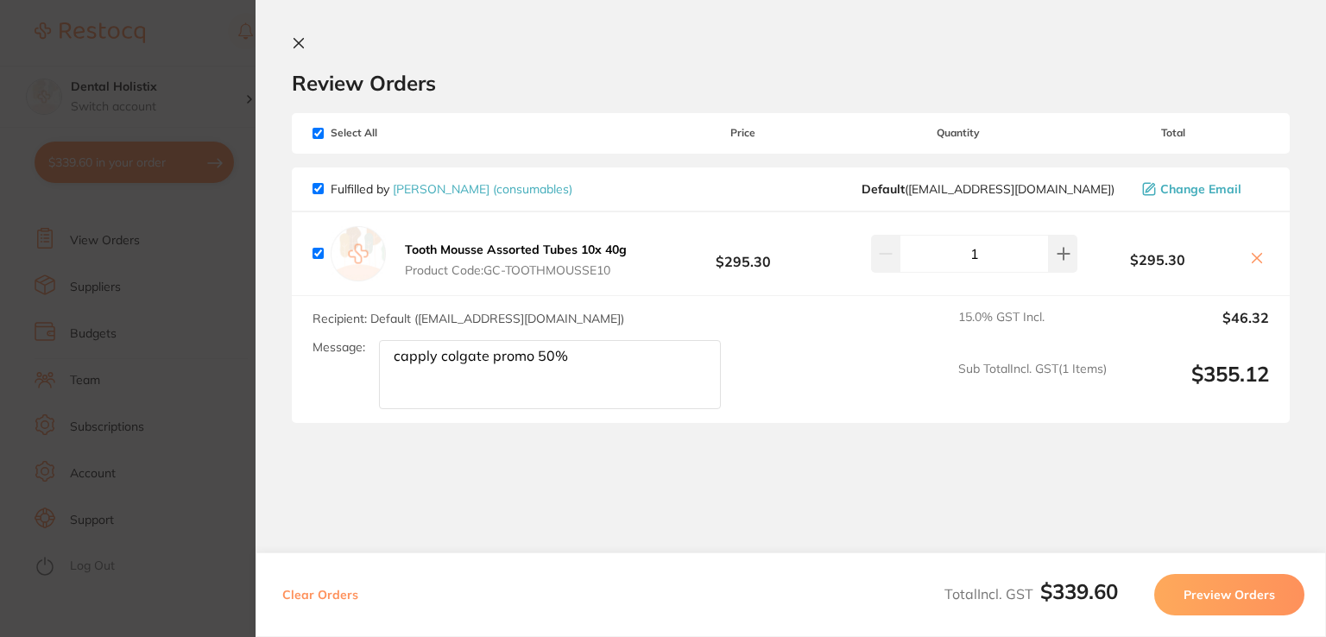
click at [1254, 260] on icon at bounding box center [1257, 258] width 14 height 14
checkbox input "false"
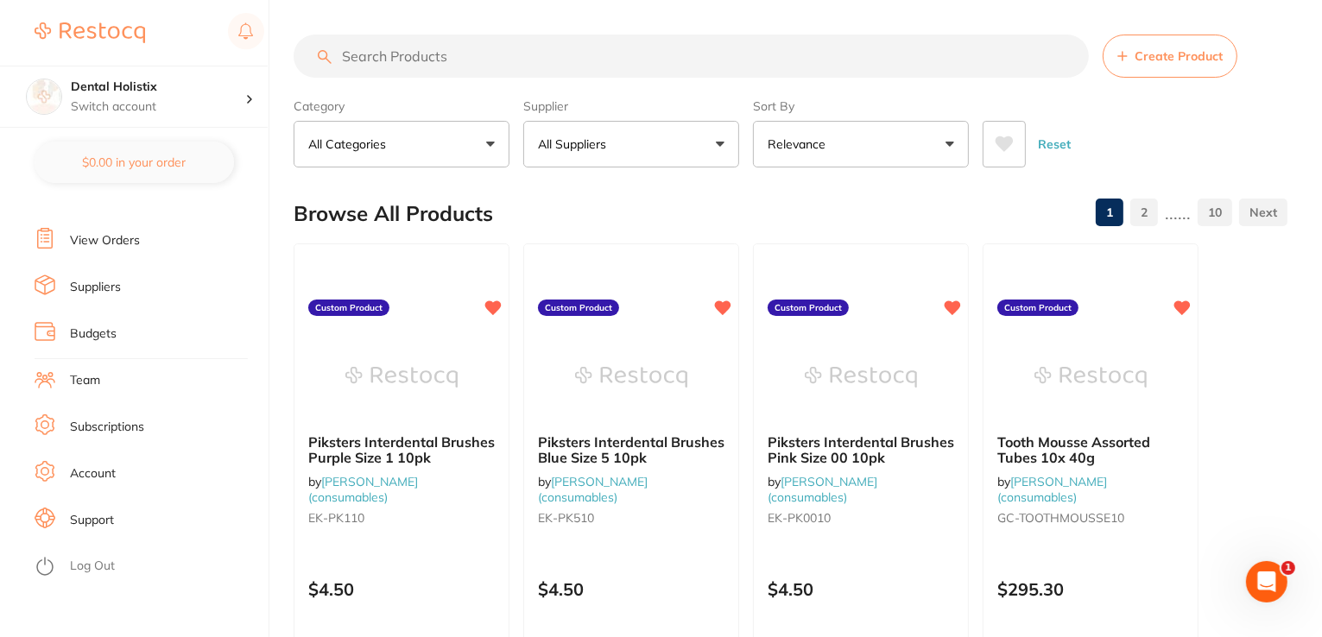
click at [452, 69] on input "search" at bounding box center [691, 56] width 795 height 43
type input "luxatemp"
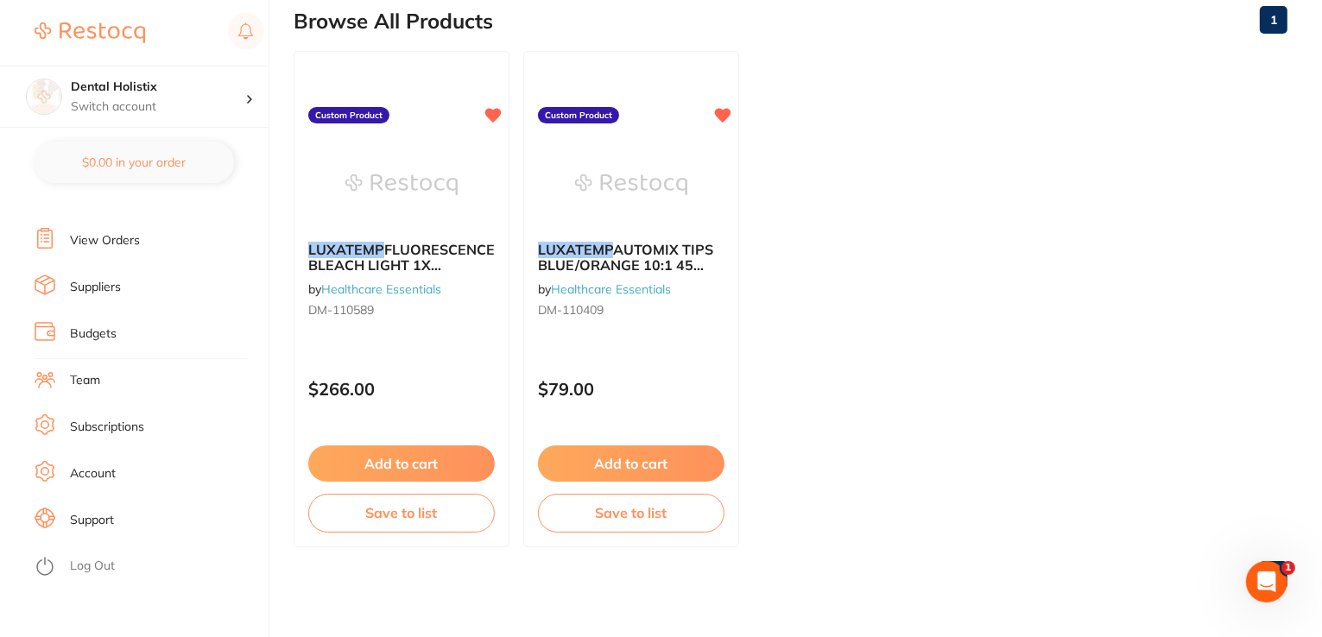
scroll to position [154, 0]
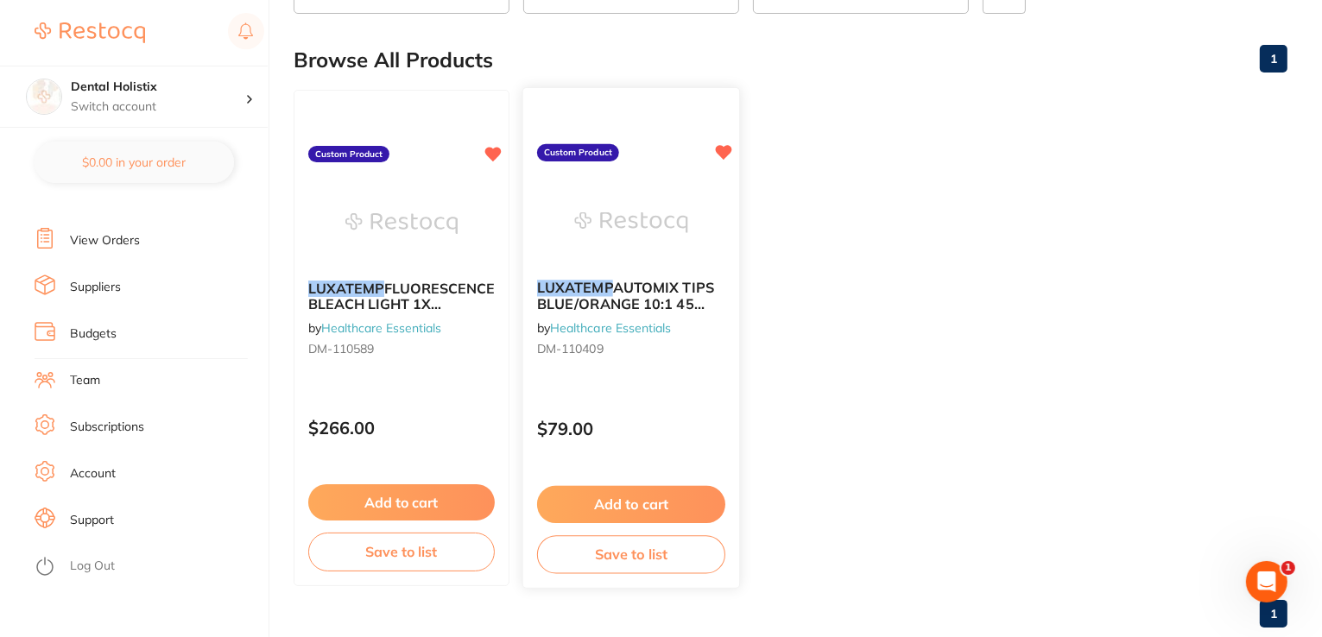
click at [597, 503] on button "Add to cart" at bounding box center [631, 504] width 188 height 37
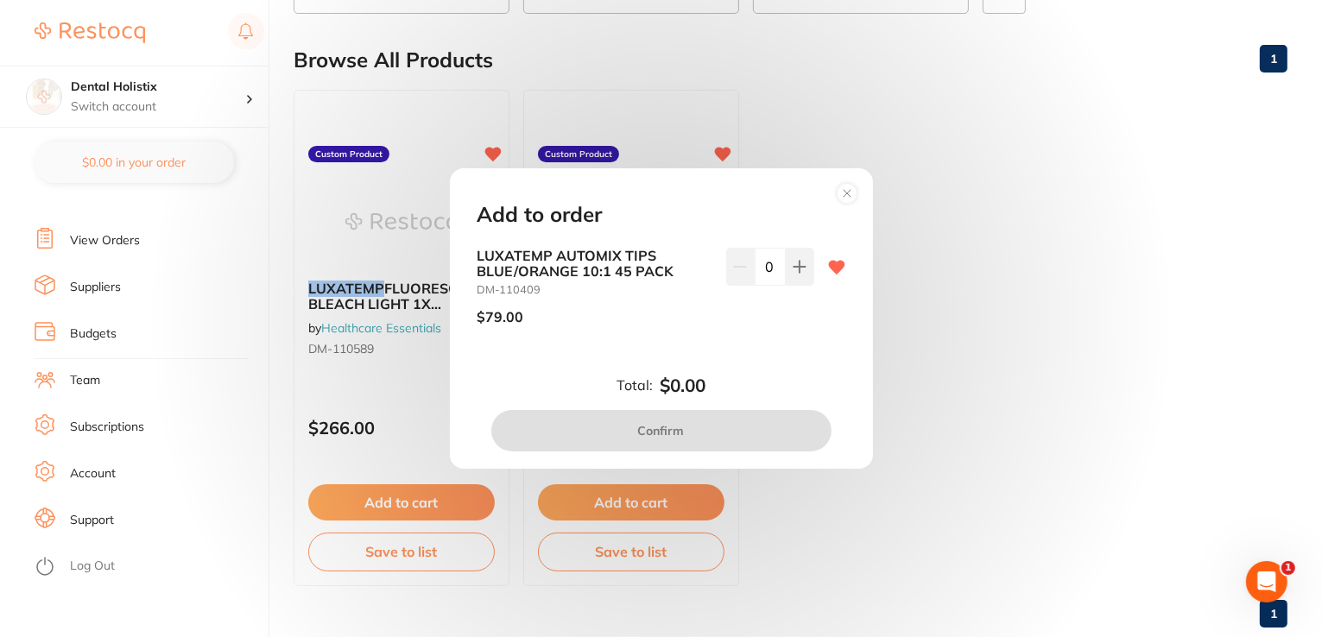
scroll to position [0, 0]
click at [795, 270] on icon at bounding box center [798, 266] width 11 height 11
type input "1"
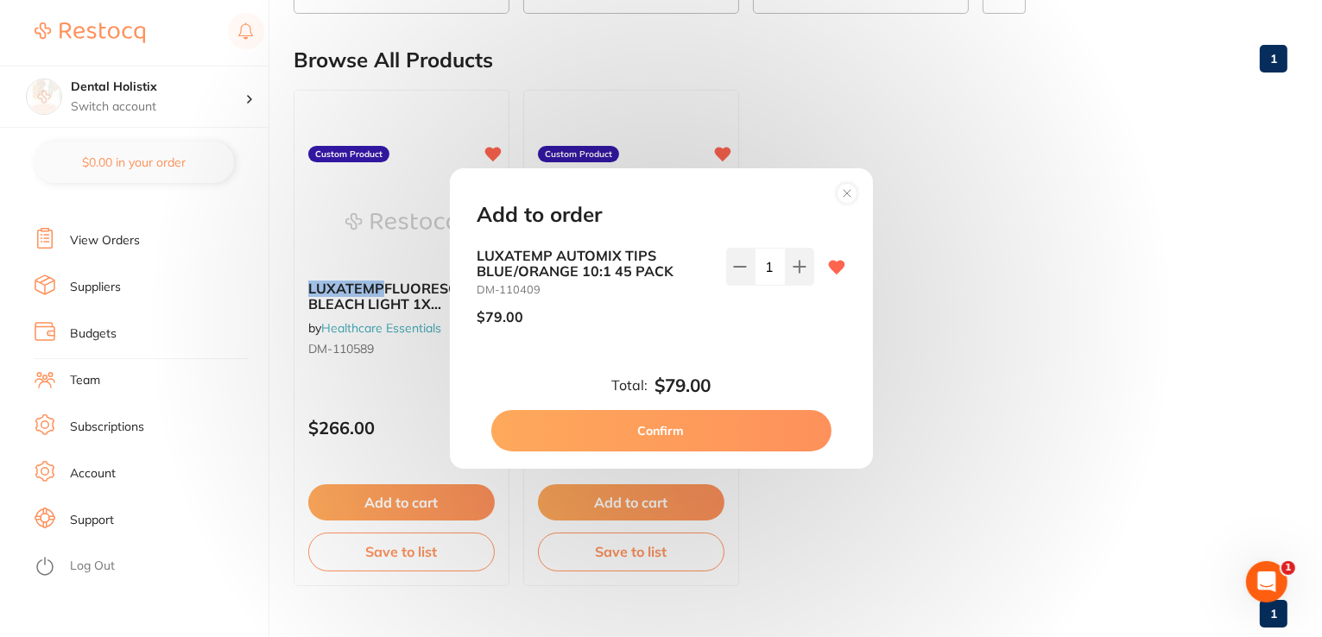
click at [730, 423] on button "Confirm" at bounding box center [661, 430] width 340 height 41
checkbox input "true"
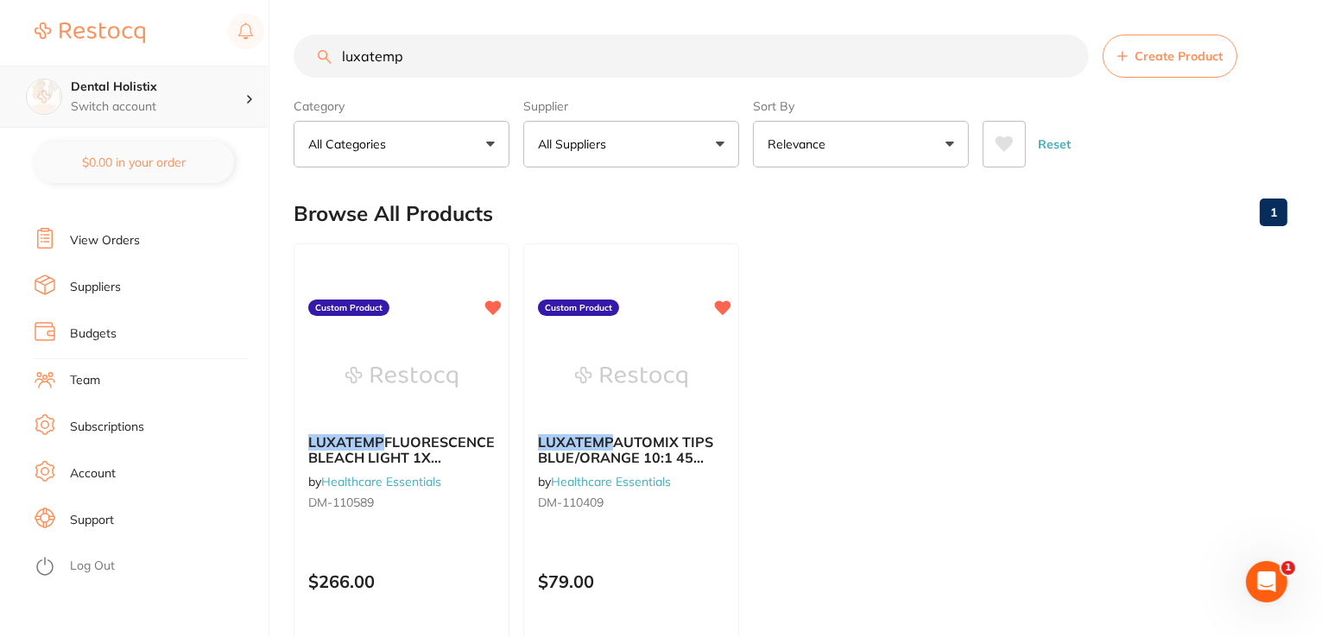
drag, startPoint x: 428, startPoint y: 100, endPoint x: 79, endPoint y: 97, distance: 349.7
click at [79, 97] on div "$0.00 Dental Holistix Switch account Dental Holistix $0.00 in your order Dashbo…" at bounding box center [661, 318] width 1322 height 637
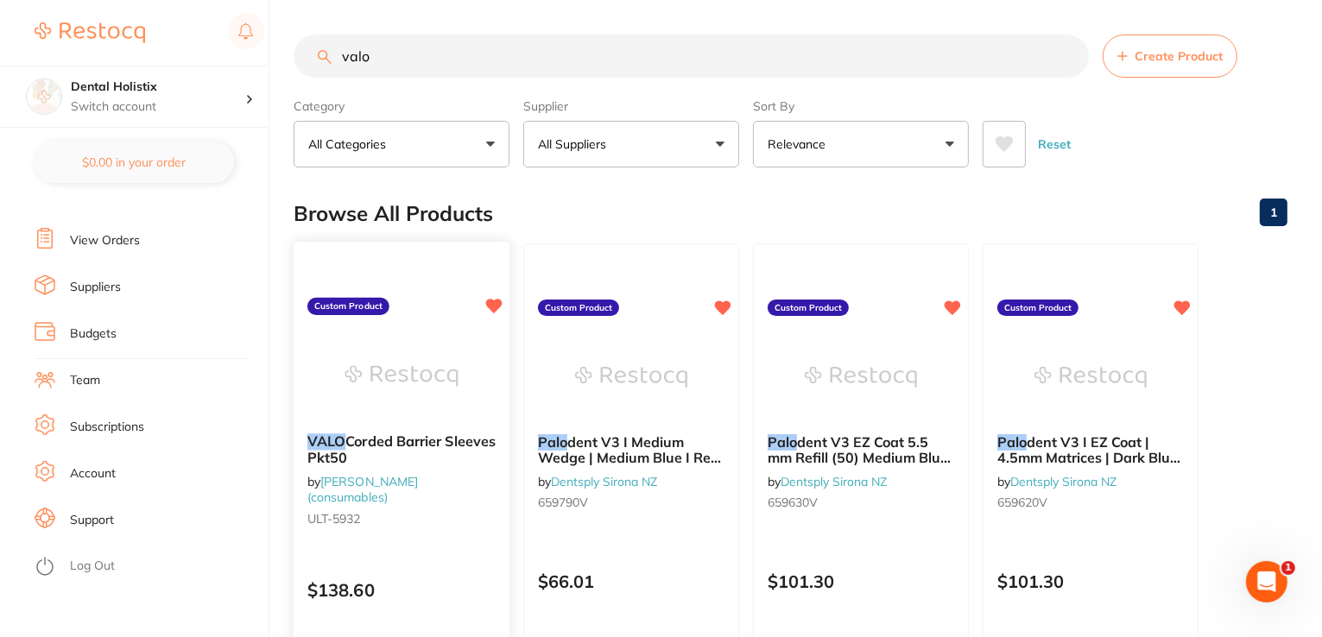
type input "valo"
click at [465, 418] on div at bounding box center [402, 375] width 216 height 87
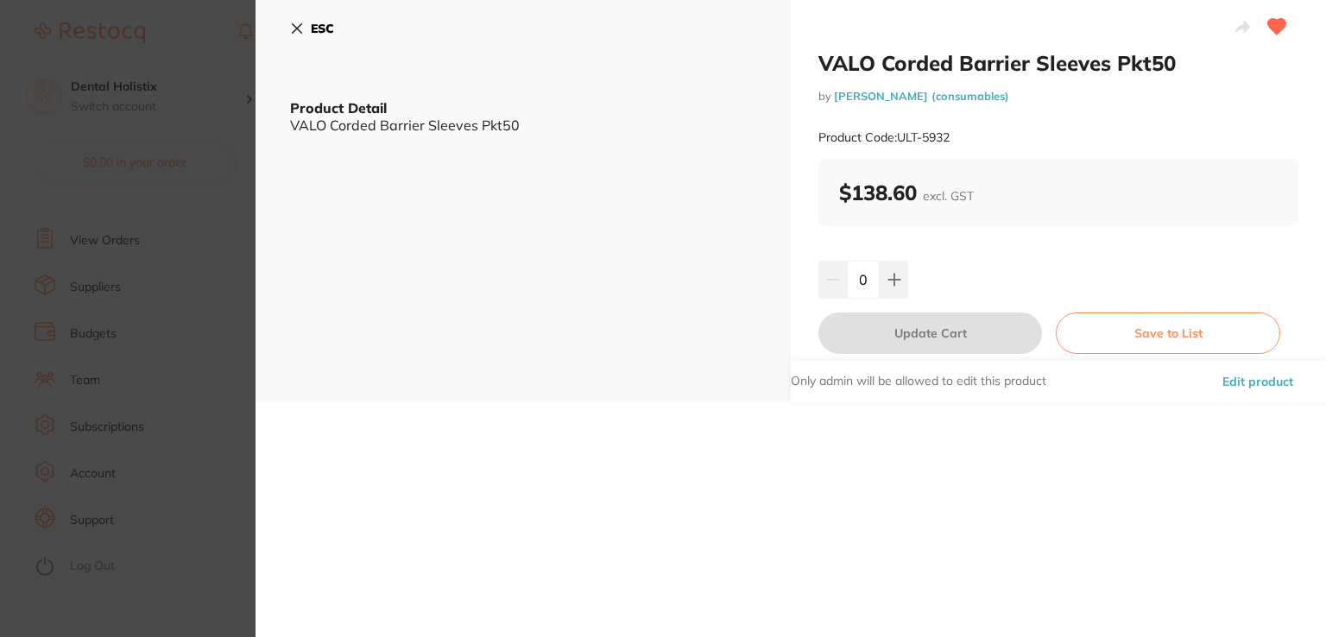
click at [878, 253] on div "VALO Corded Barrier Sleeves Pkt50 by [PERSON_NAME] (consumables) Product Code: …" at bounding box center [1058, 201] width 535 height 402
click at [887, 280] on icon at bounding box center [894, 280] width 14 height 14
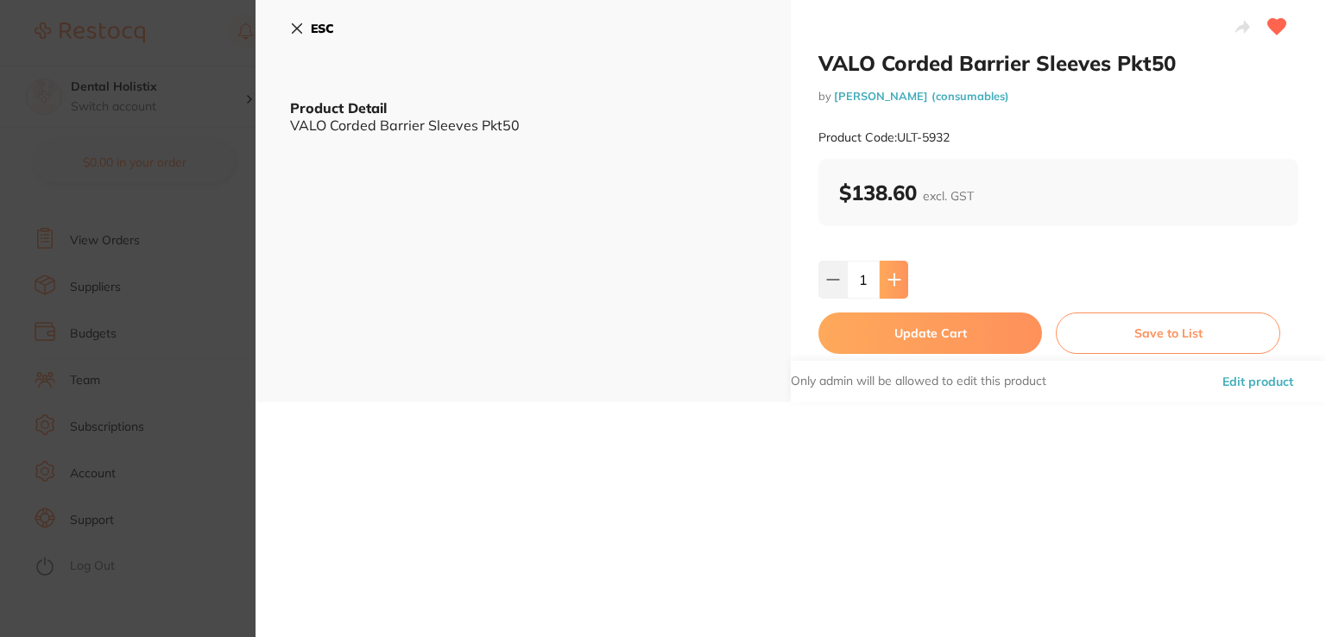
click at [888, 285] on icon at bounding box center [894, 280] width 14 height 14
click at [837, 268] on button at bounding box center [832, 280] width 28 height 38
click at [898, 280] on icon at bounding box center [894, 280] width 14 height 14
type input "2"
drag, startPoint x: 961, startPoint y: 141, endPoint x: 900, endPoint y: 136, distance: 61.5
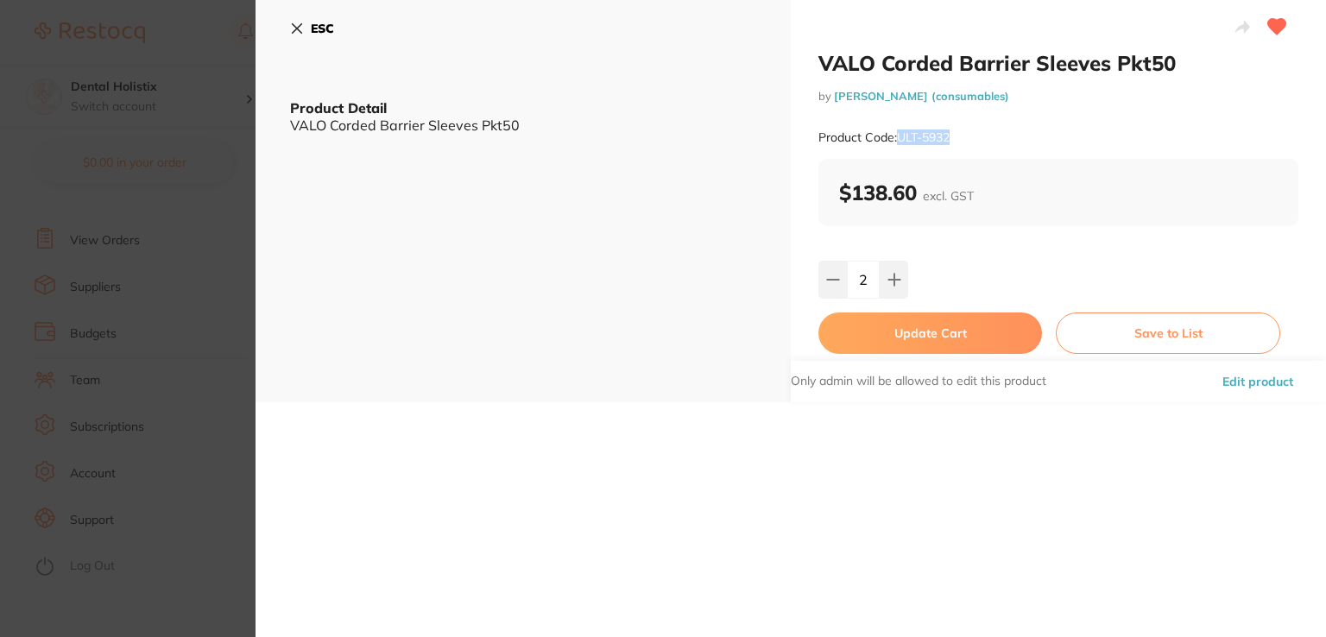
click at [900, 136] on div "Product Code: ULT-5932" at bounding box center [1058, 138] width 480 height 42
copy small "ULT-5932"
click at [1072, 48] on div at bounding box center [1058, 28] width 480 height 43
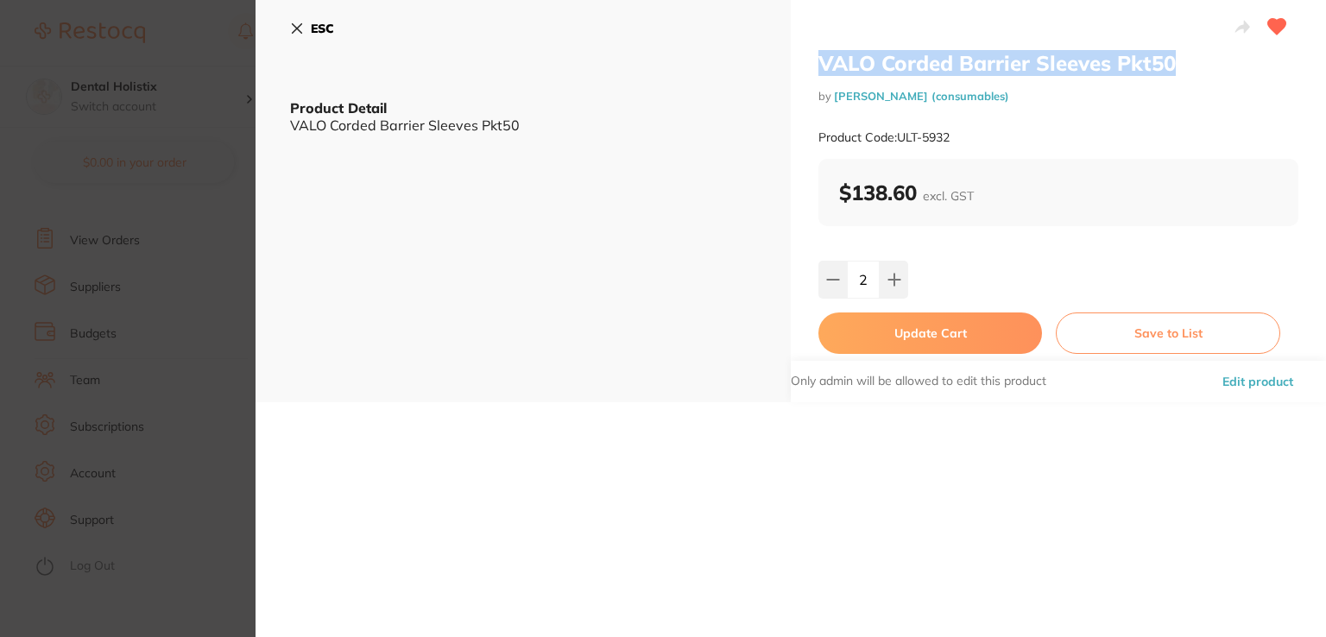
drag, startPoint x: 1168, startPoint y: 64, endPoint x: 814, endPoint y: 53, distance: 354.1
click at [814, 53] on div "VALO Corded Barrier Sleeves Pkt50 by [PERSON_NAME] (consumables) Product Code: …" at bounding box center [1058, 201] width 535 height 402
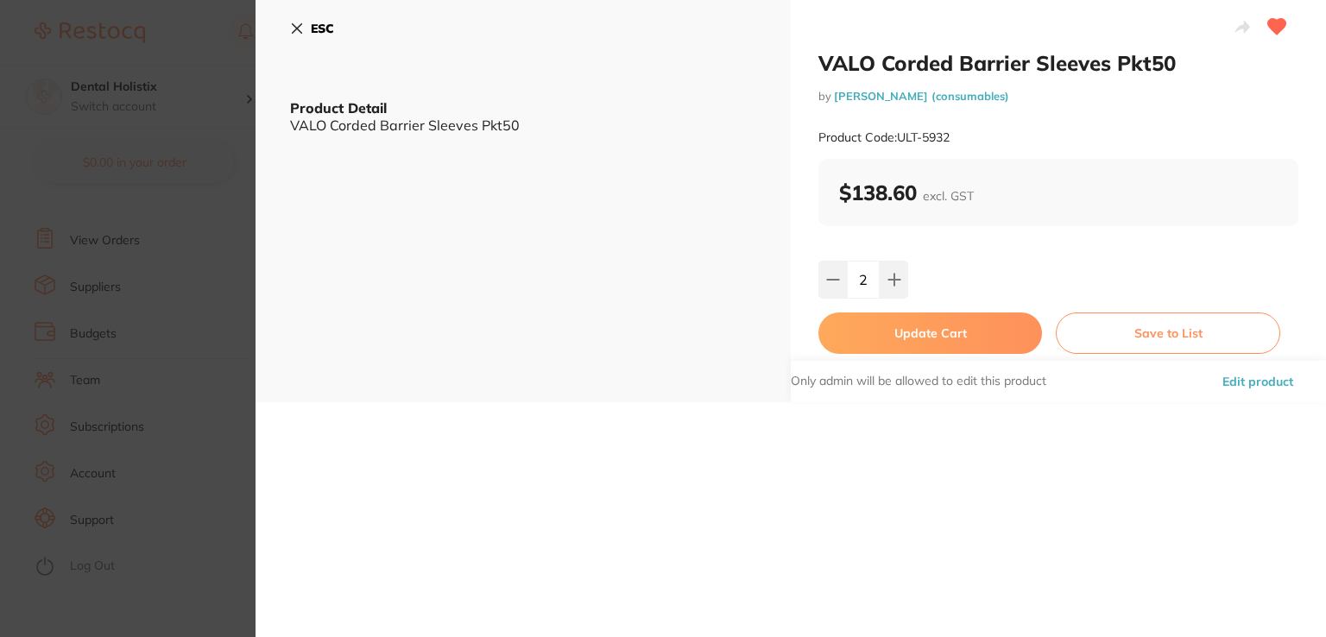
drag, startPoint x: 870, startPoint y: 47, endPoint x: 842, endPoint y: 56, distance: 29.8
click at [842, 56] on h2 "VALO Corded Barrier Sleeves Pkt50" at bounding box center [1058, 63] width 480 height 26
drag, startPoint x: 912, startPoint y: 66, endPoint x: 1138, endPoint y: 80, distance: 226.7
click at [1138, 80] on div "VALO Corded Barrier Sleeves Pkt50 by [PERSON_NAME] (consumables) Product Code: …" at bounding box center [1058, 104] width 480 height 109
copy div "VALO Corded Barrier Sleeves Pkt50 by [PERSON_NAME] (consumables)"
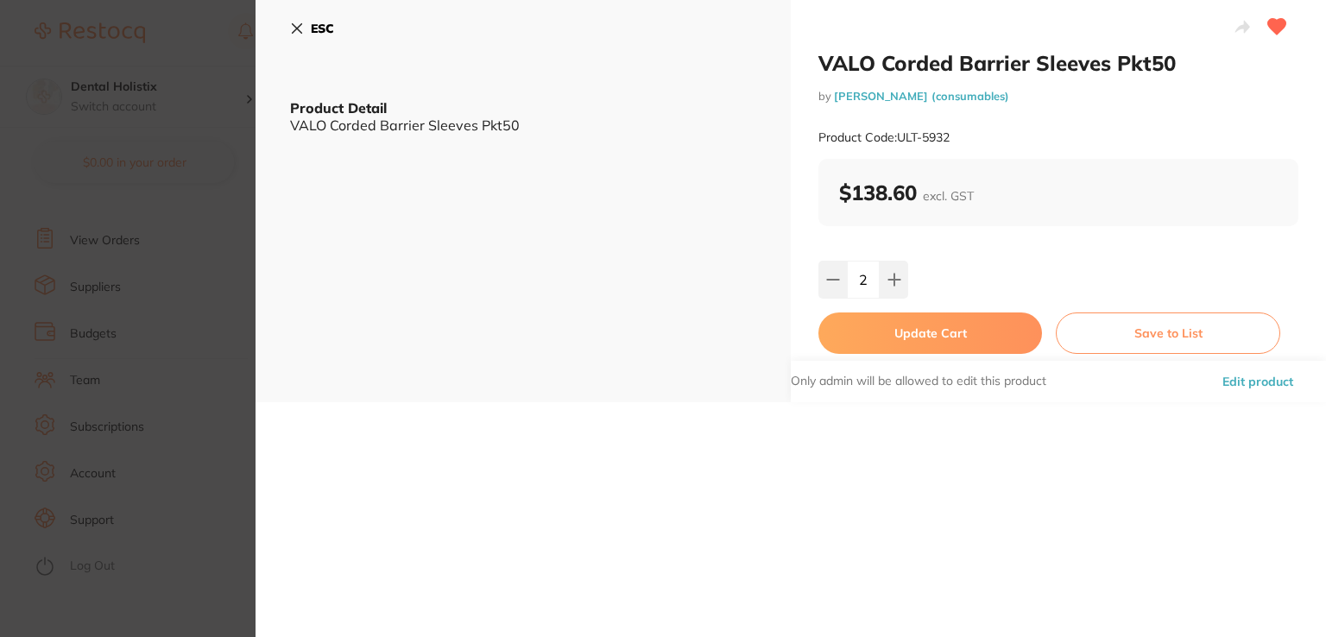
click at [947, 157] on div "Product Code: ULT-5932" at bounding box center [1058, 138] width 480 height 42
click at [960, 141] on div "Product Code: ULT-5932" at bounding box center [1058, 138] width 480 height 42
drag, startPoint x: 1125, startPoint y: 73, endPoint x: 1071, endPoint y: 66, distance: 54.8
click at [1071, 66] on h2 "VALO Corded Barrier Sleeves Pkt50" at bounding box center [1058, 63] width 480 height 26
click at [306, 18] on button "ESC" at bounding box center [312, 28] width 44 height 29
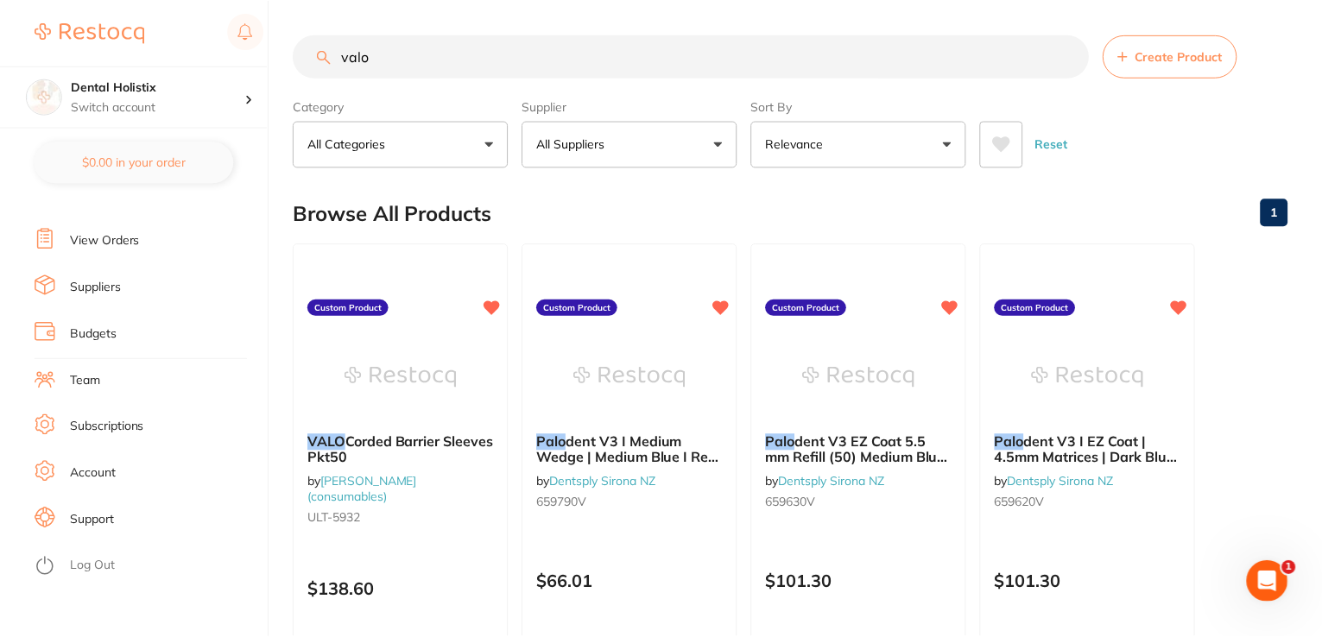
scroll to position [1, 0]
click at [381, 66] on input "valo" at bounding box center [691, 55] width 795 height 43
type input "v"
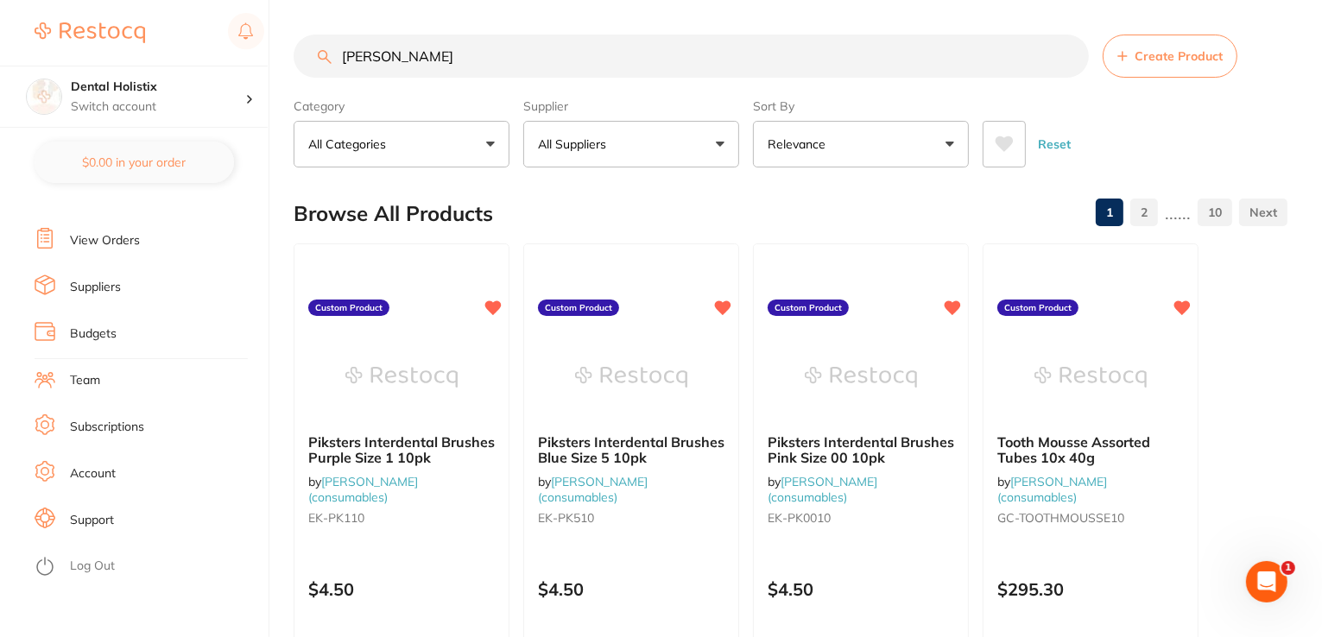
scroll to position [0, 0]
type input "saline"
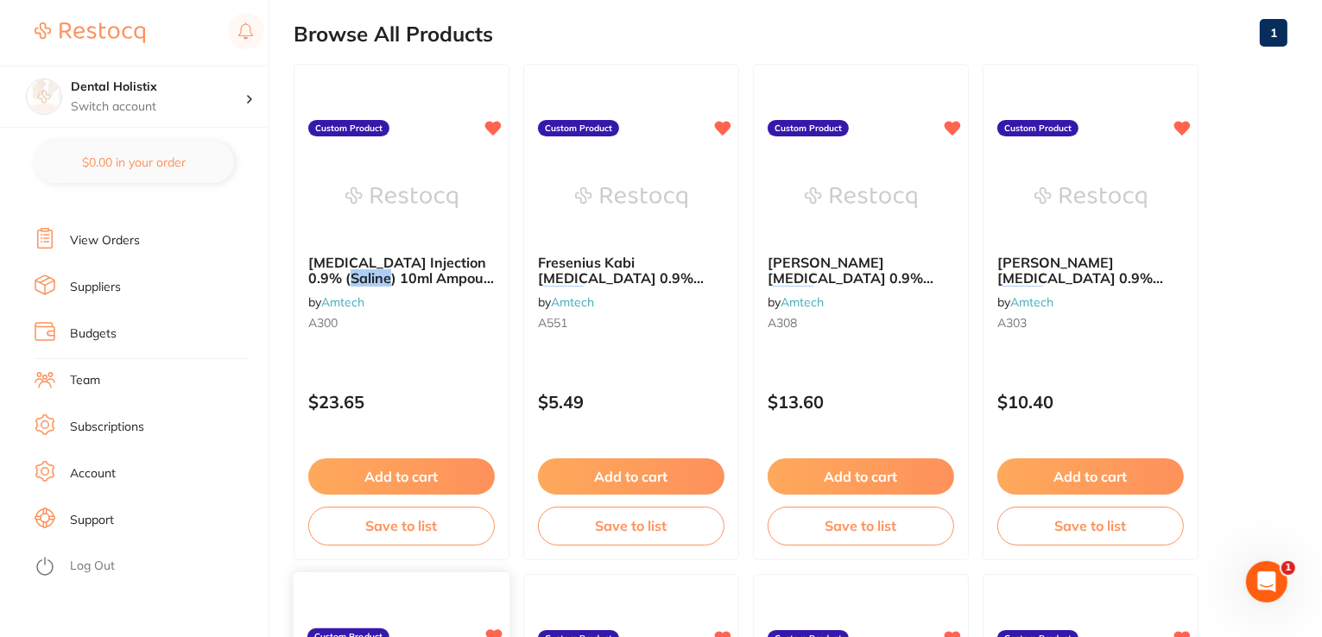
scroll to position [178, 0]
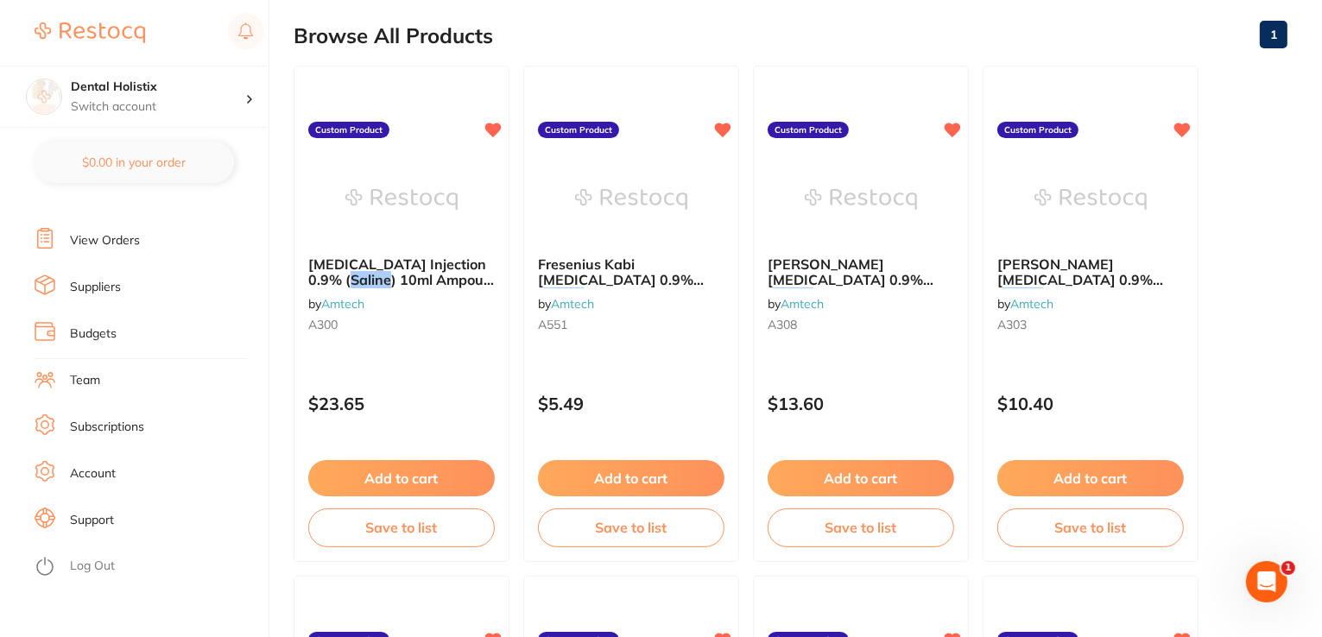
click at [135, 232] on link "View Orders" at bounding box center [105, 240] width 70 height 17
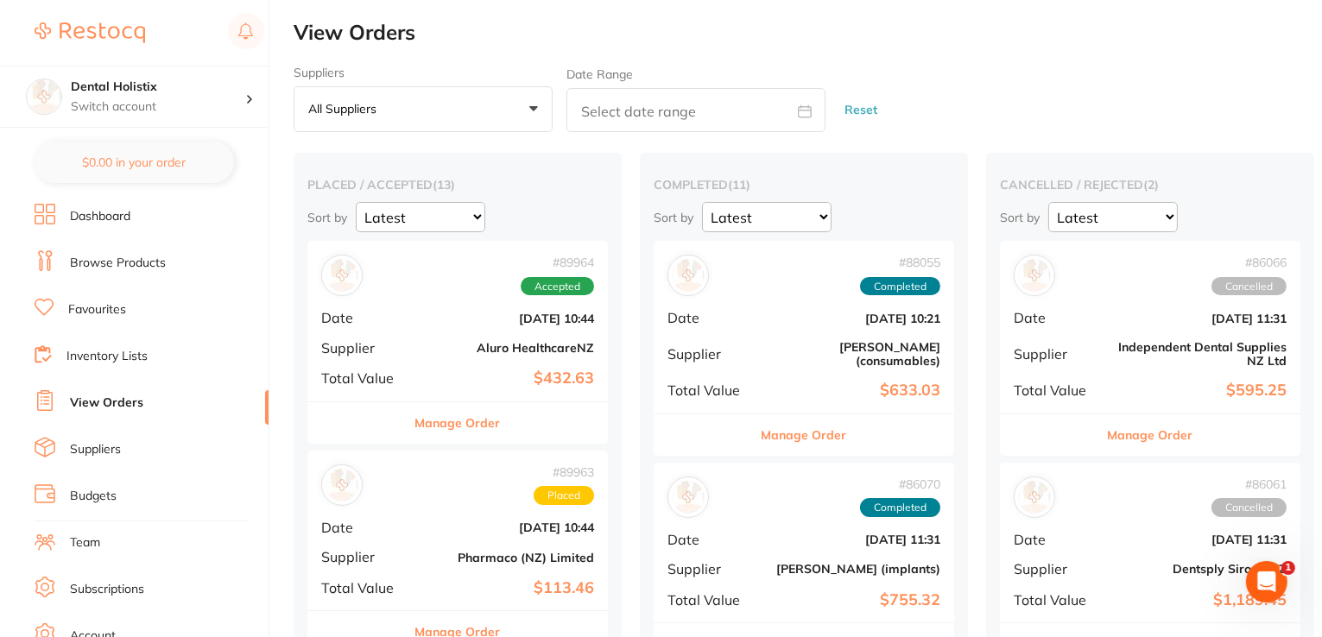
click at [14, 132] on section "Dental Holistix Switch account Dental Holistix $0.00 in your order Dashboard Br…" at bounding box center [134, 318] width 269 height 637
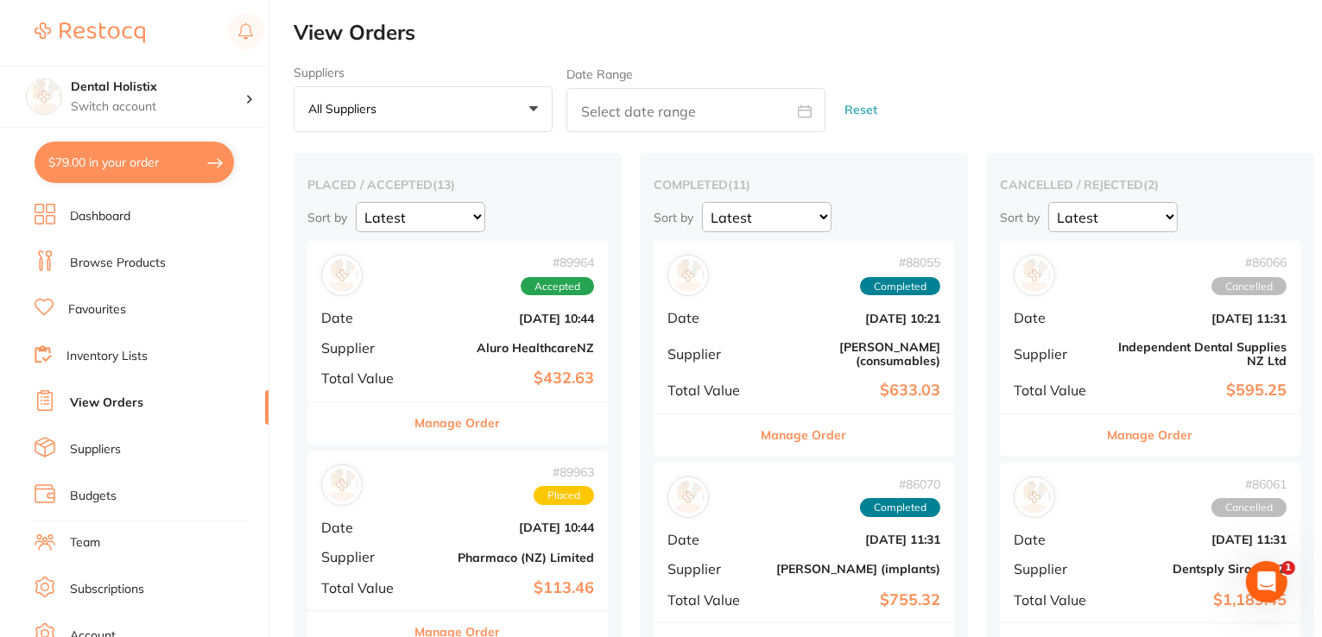
click at [129, 219] on link "Dashboard" at bounding box center [100, 216] width 60 height 17
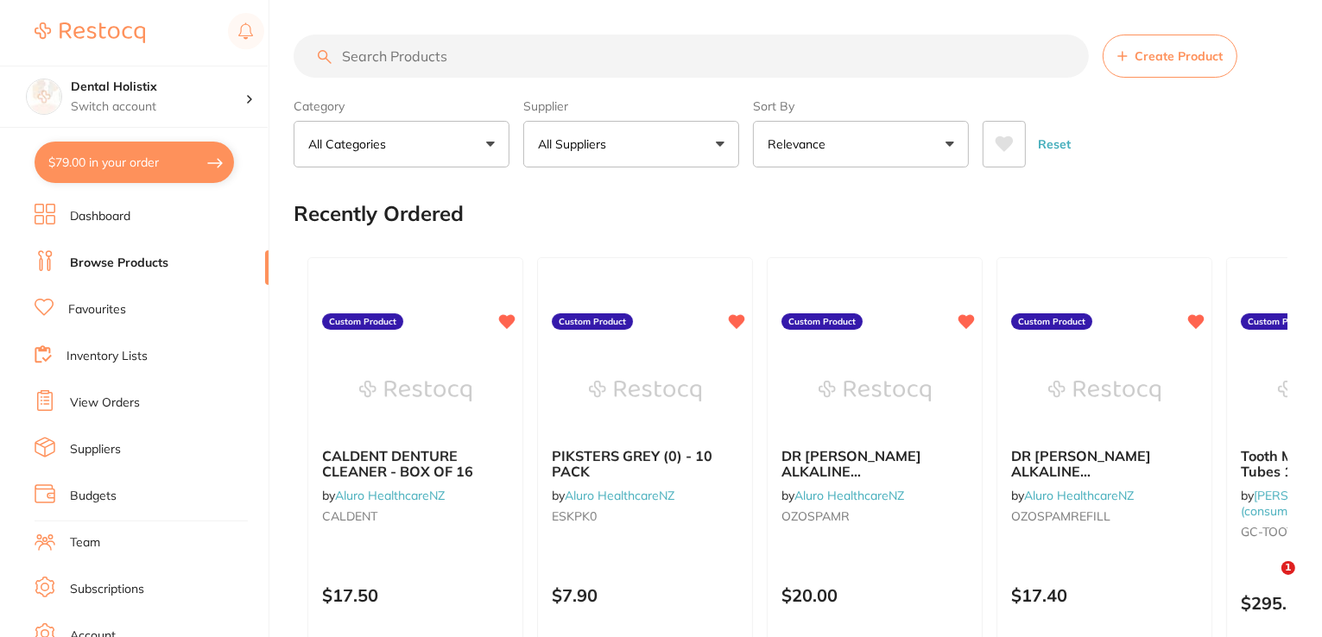
click at [539, 60] on input "search" at bounding box center [691, 56] width 795 height 43
click at [407, 49] on input "search" at bounding box center [691, 56] width 795 height 43
type input "saline"
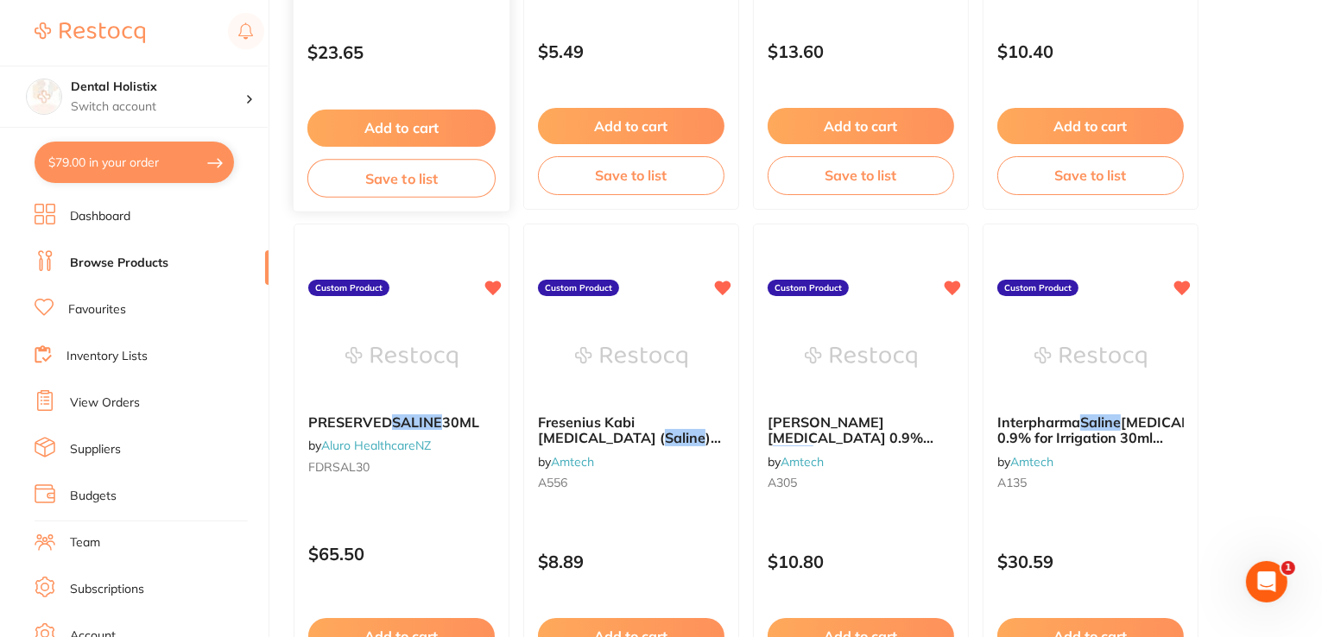
scroll to position [702, 0]
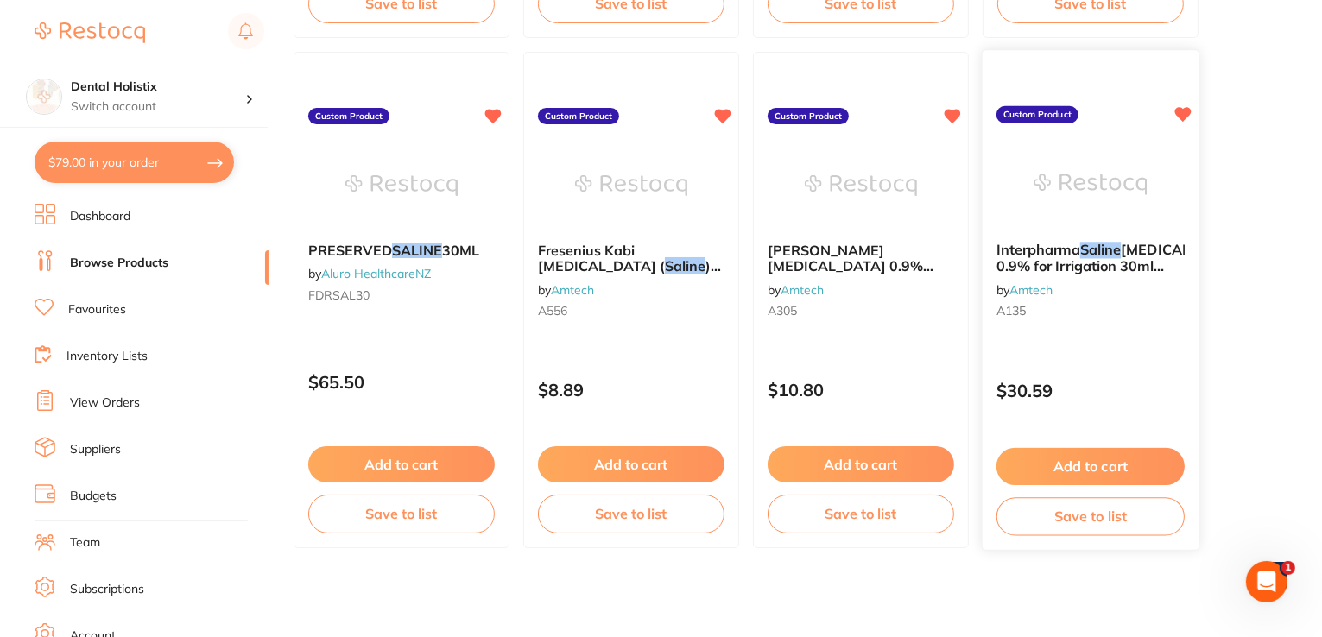
click at [1103, 467] on button "Add to cart" at bounding box center [1090, 466] width 188 height 37
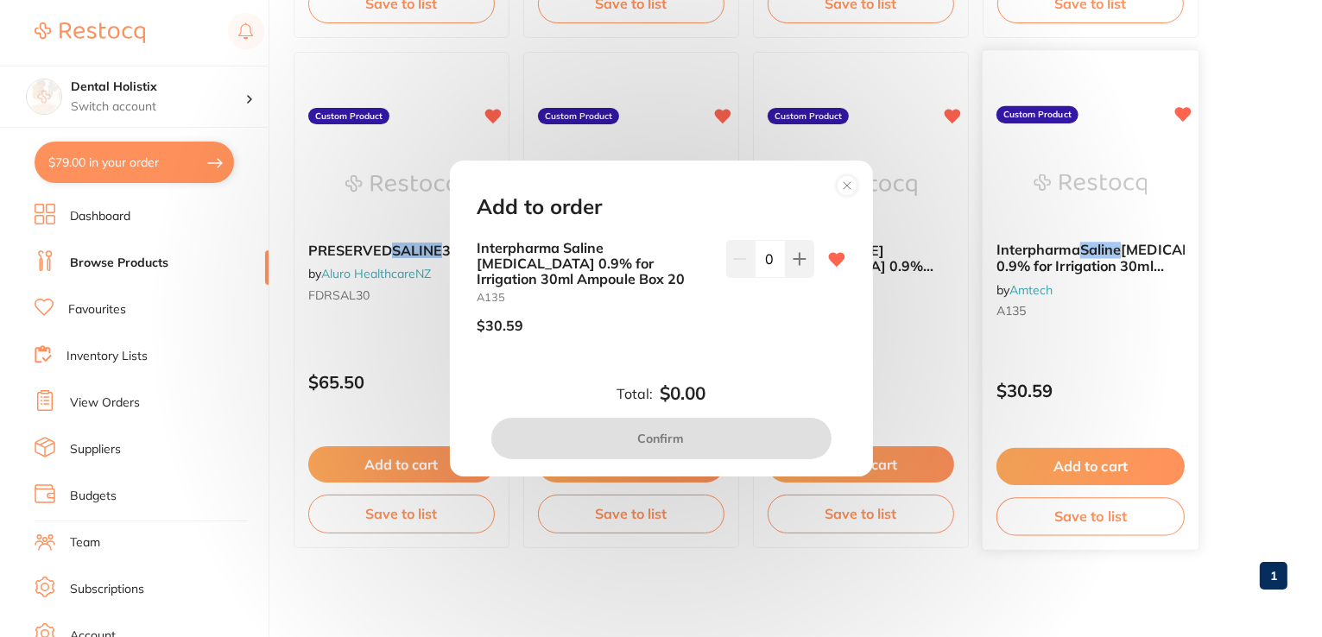
click at [1103, 467] on div "Add to order Interpharma Saline Sodium Chloride 0.9% for Irrigation 30ml Ampoul…" at bounding box center [661, 318] width 1322 height 637
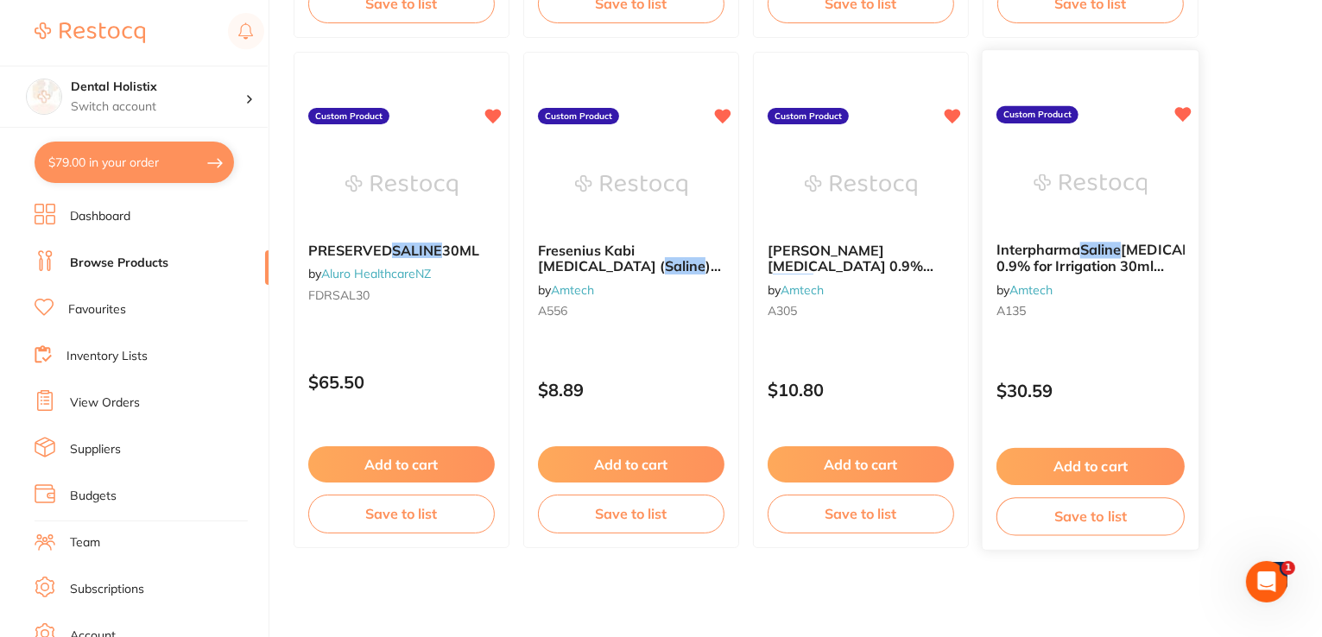
scroll to position [0, 0]
click at [1103, 467] on button "Add to cart" at bounding box center [1090, 466] width 188 height 37
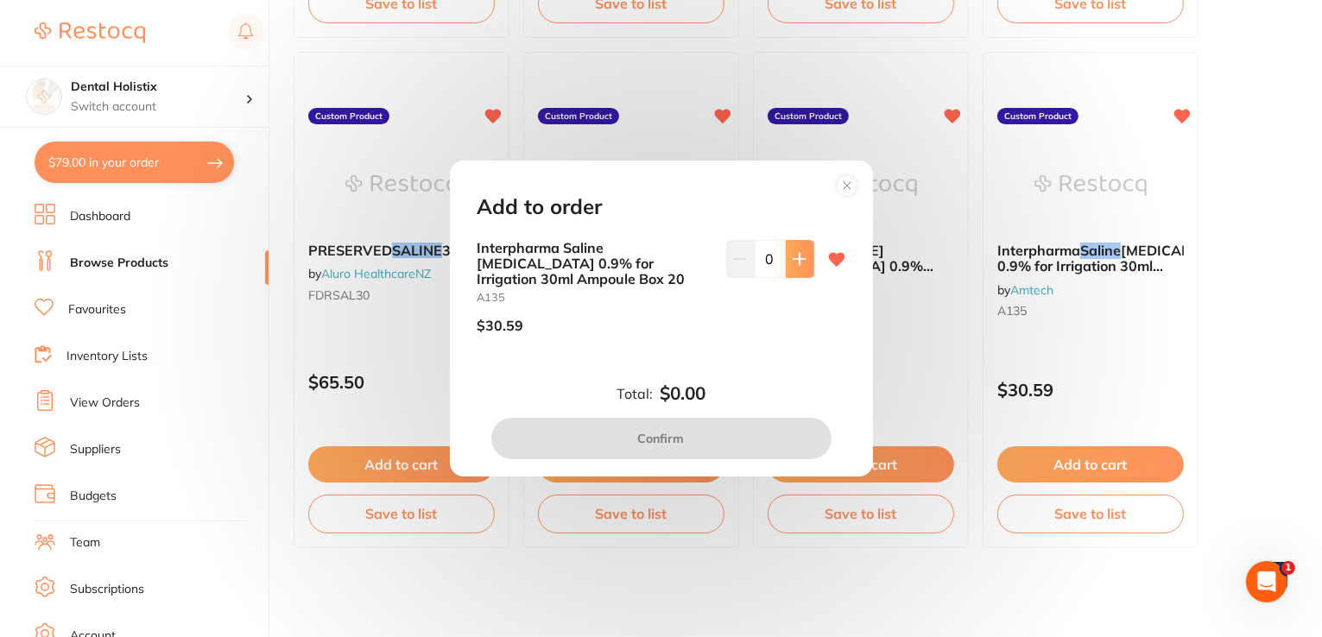
click at [798, 258] on icon at bounding box center [798, 258] width 11 height 11
type input "1"
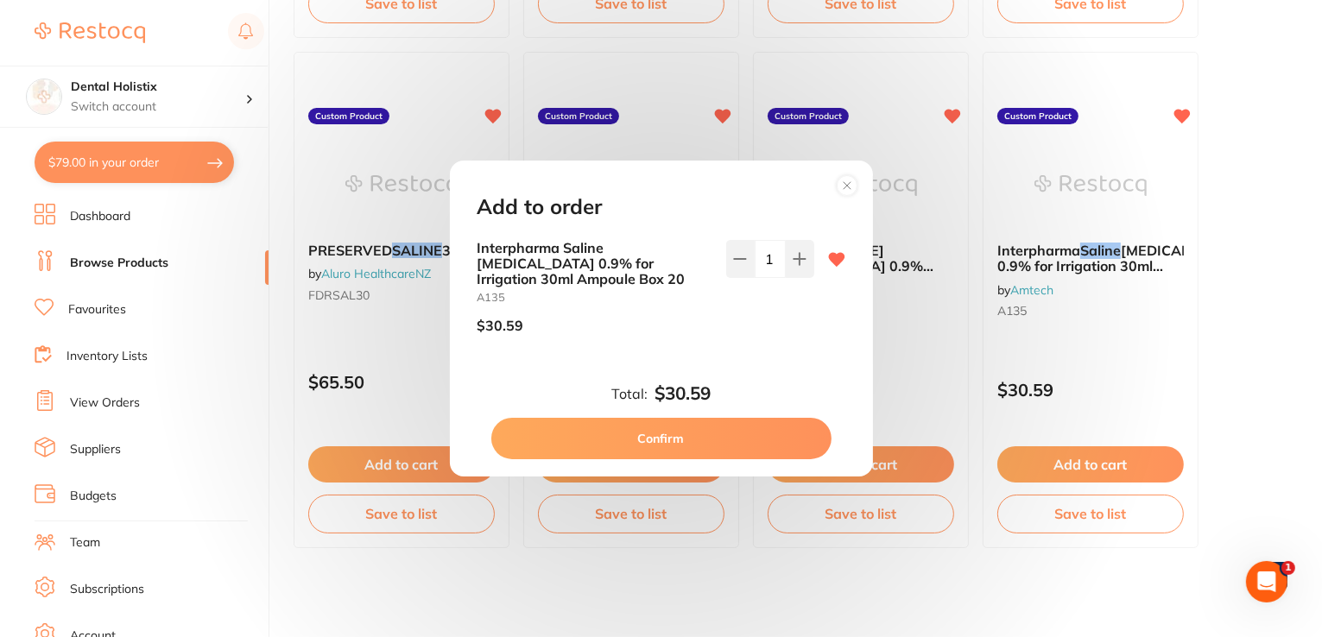
click at [731, 439] on button "Confirm" at bounding box center [661, 438] width 340 height 41
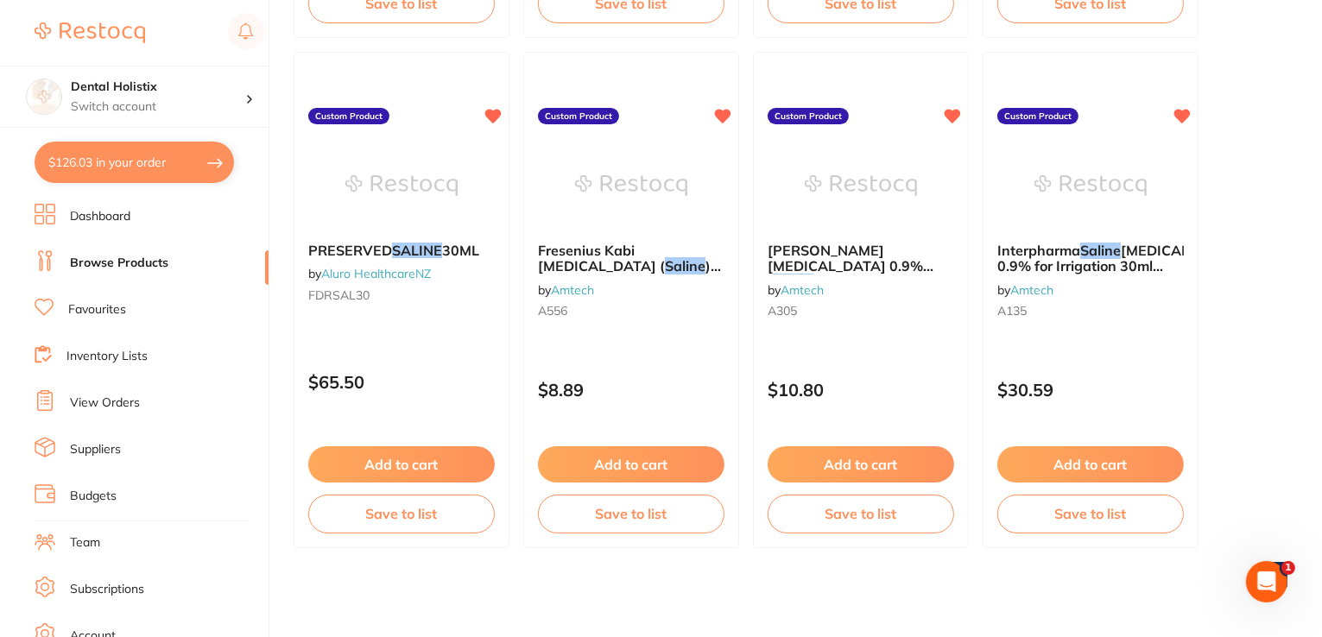
click at [514, 302] on ul "Sodium Chloride Injection 0.9% ( Saline ) 10ml Ampoule Box 50 (691968) by Amtec…" at bounding box center [791, 45] width 994 height 1007
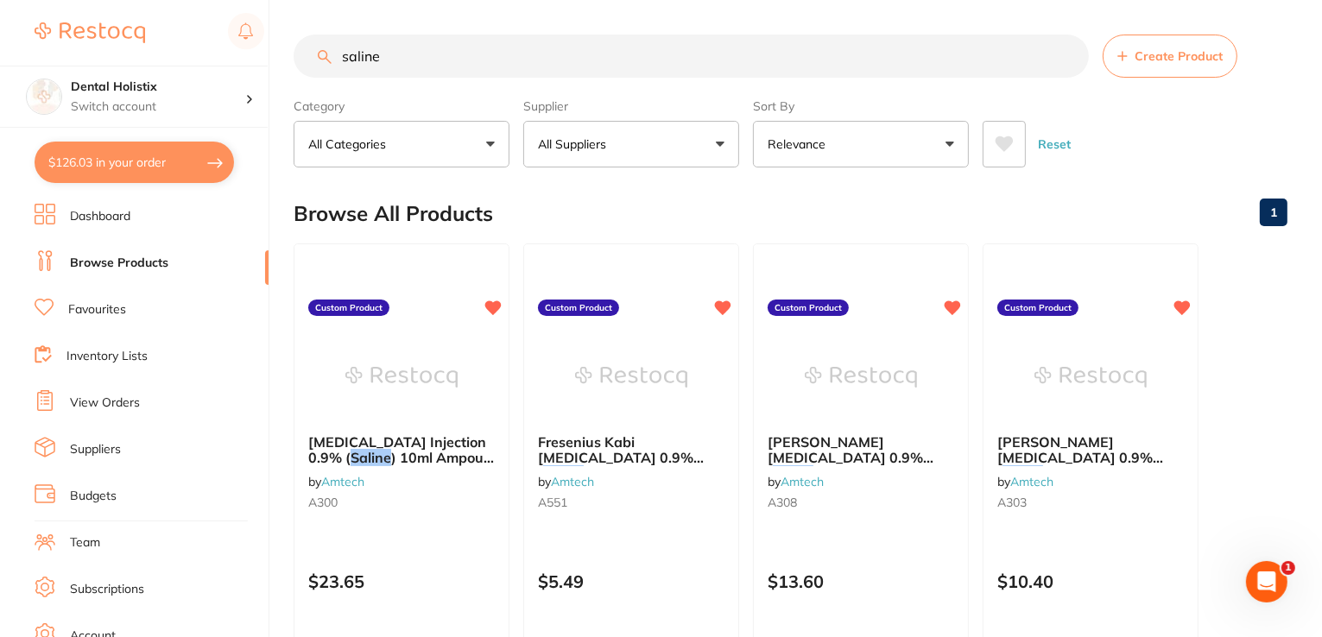
click at [727, 56] on input "saline" at bounding box center [691, 56] width 795 height 43
type input "s"
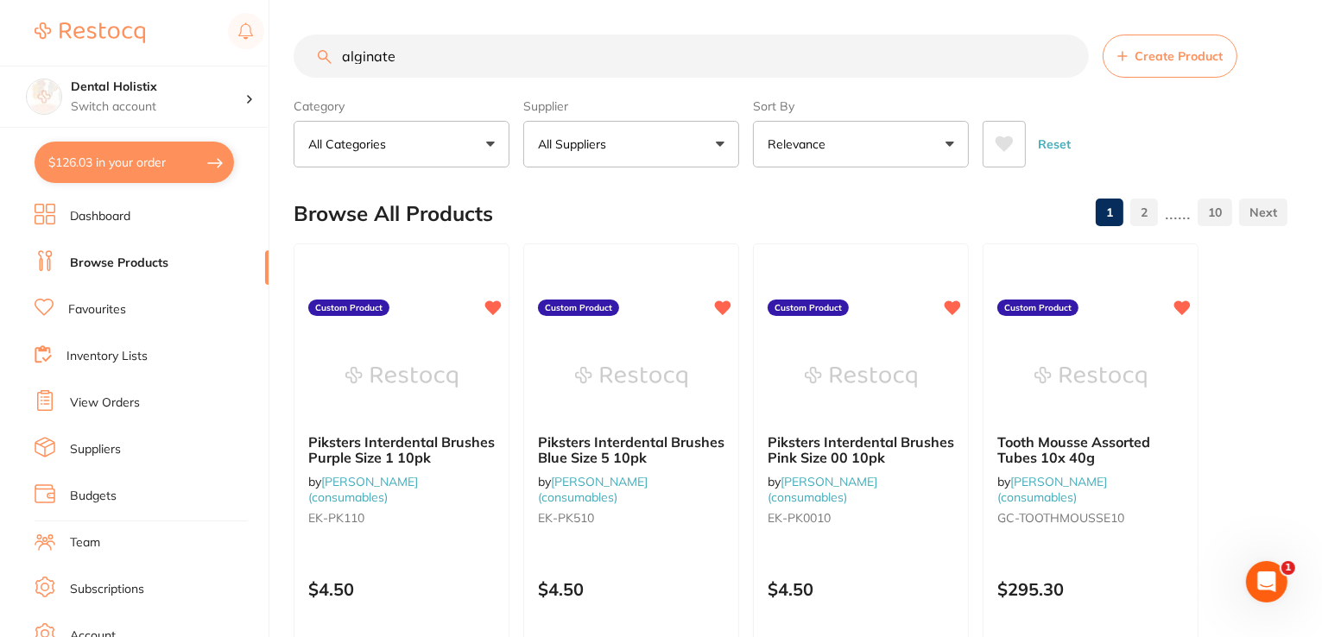
type input "alginate"
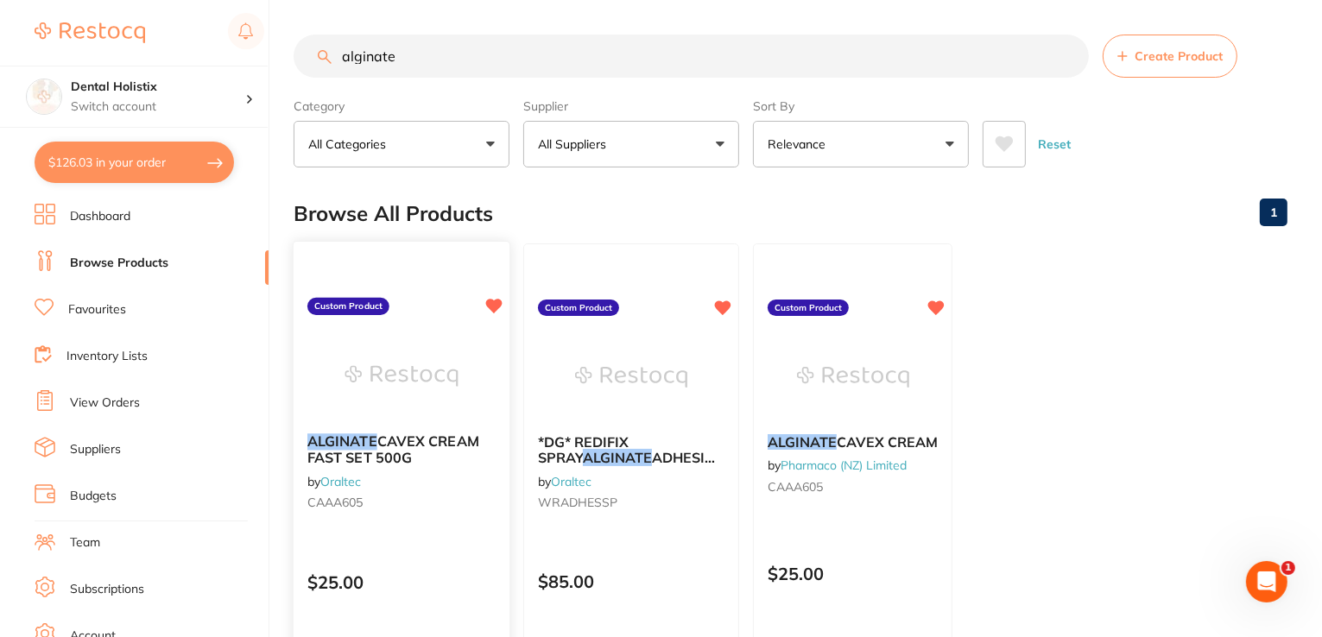
click at [458, 449] on span "CAVEX CREAM FAST SET 500G" at bounding box center [393, 450] width 172 height 34
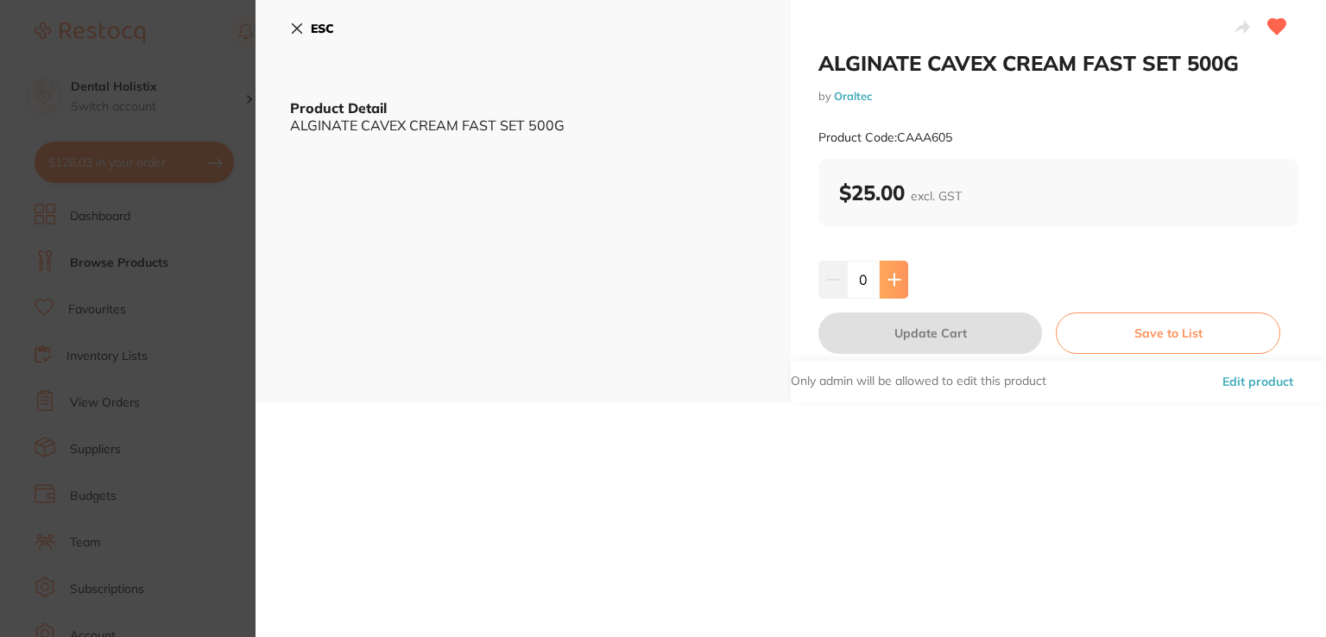
click at [895, 287] on button at bounding box center [894, 280] width 28 height 38
type input "1"
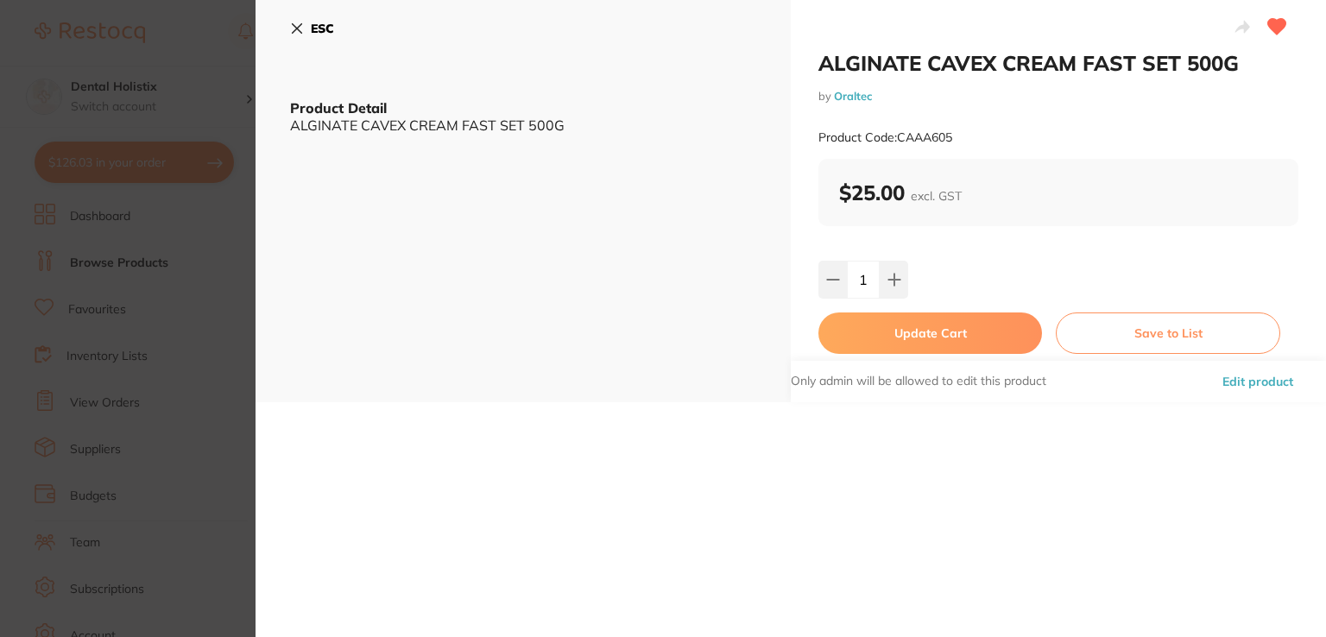
click at [919, 332] on button "Update Cart" at bounding box center [930, 333] width 224 height 41
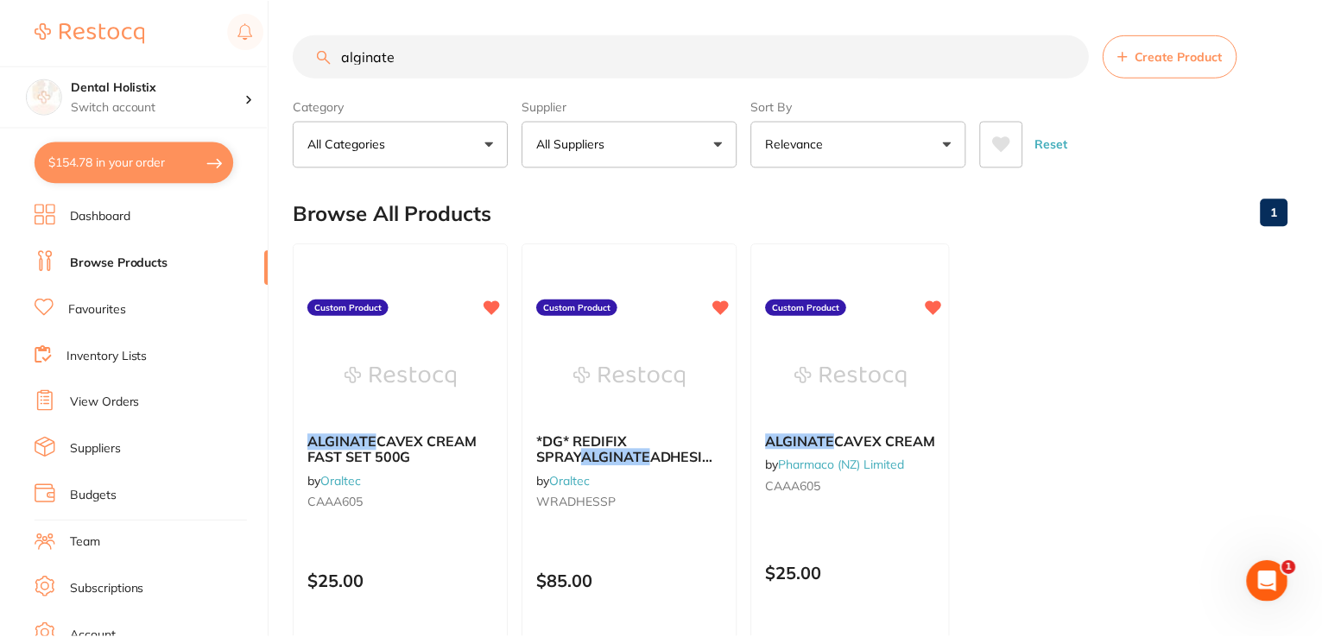
scroll to position [6, 0]
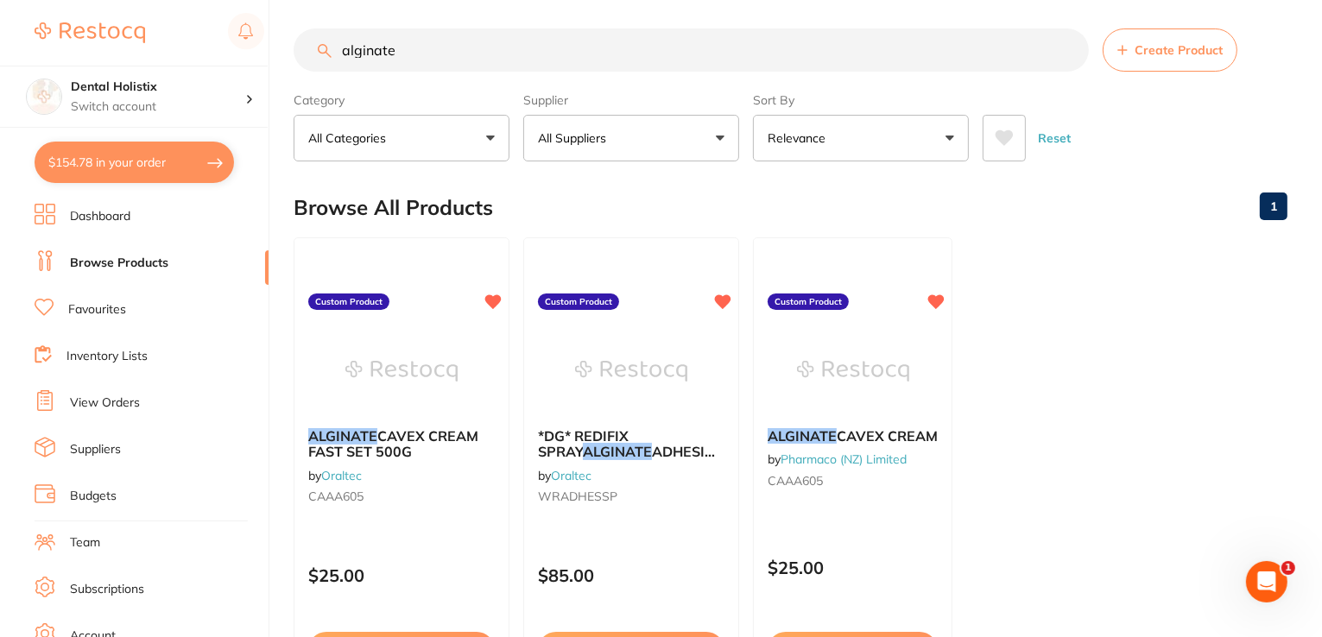
click at [131, 158] on button "$154.78 in your order" at bounding box center [134, 162] width 199 height 41
checkbox input "true"
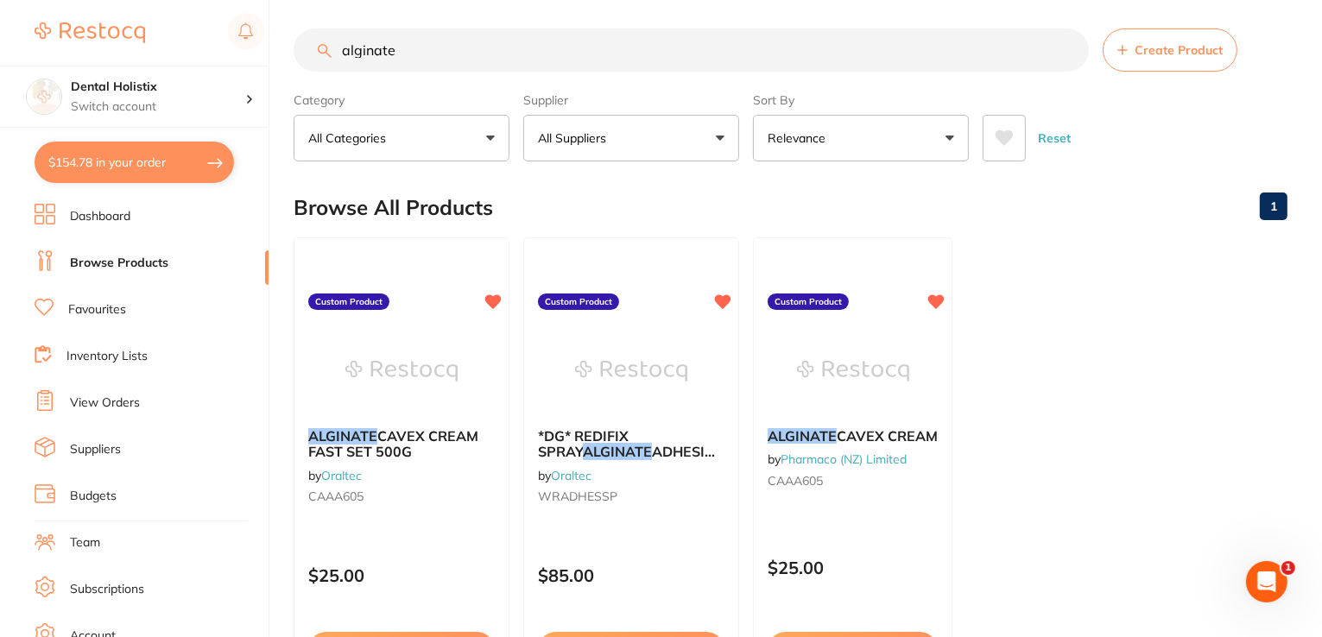
checkbox input "true"
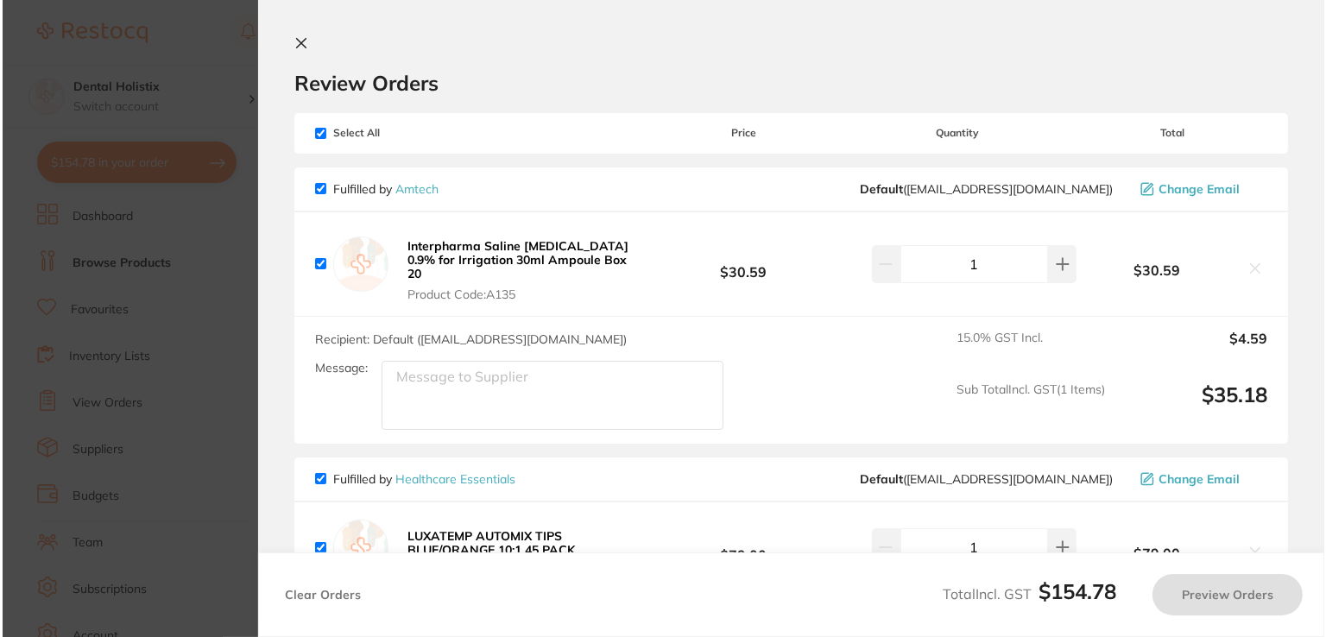
scroll to position [0, 0]
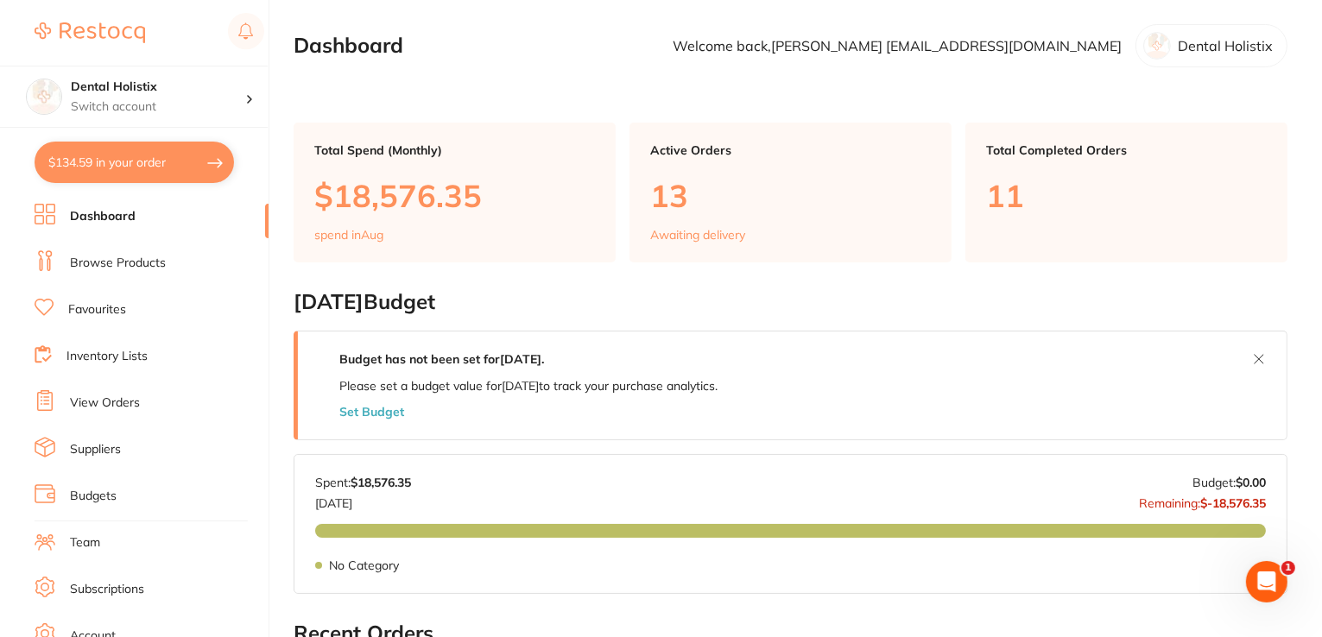
drag, startPoint x: 0, startPoint y: 0, endPoint x: 1139, endPoint y: 286, distance: 1174.0
drag, startPoint x: 961, startPoint y: 128, endPoint x: 1104, endPoint y: 310, distance: 231.8
